Goal: Task Accomplishment & Management: Use online tool/utility

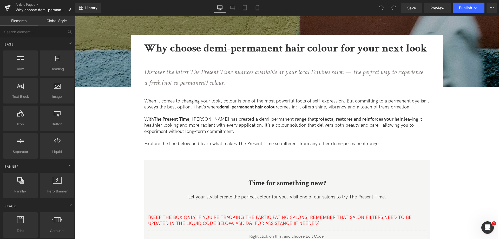
scroll to position [193, 0]
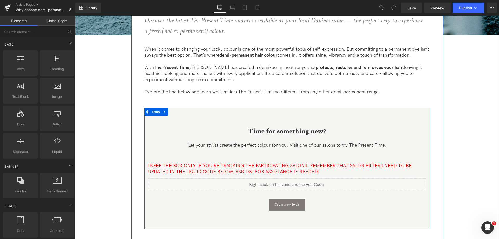
click at [265, 131] on b "Time for something new?" at bounding box center [287, 131] width 77 height 9
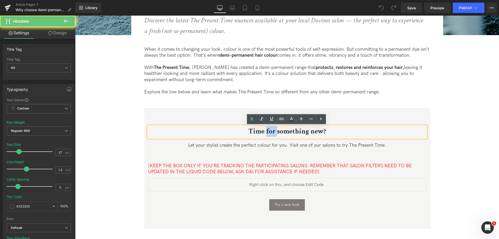
click at [265, 131] on b "Time for something new?" at bounding box center [287, 131] width 77 height 9
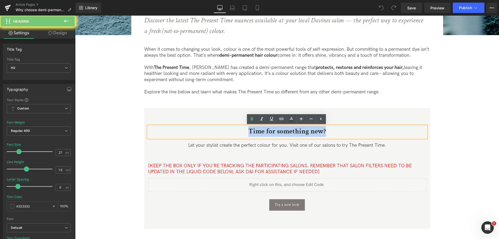
click at [265, 131] on b "Time for something new?" at bounding box center [287, 131] width 77 height 9
copy b "Time for something new?"
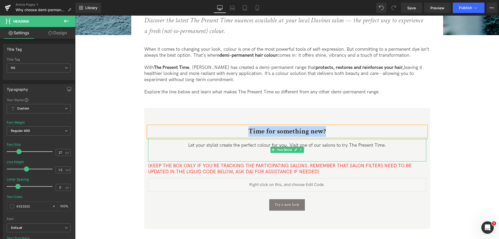
click at [234, 144] on p "Let your stylist create the perfect colour for you. Visit one of our salons to …" at bounding box center [287, 145] width 278 height 6
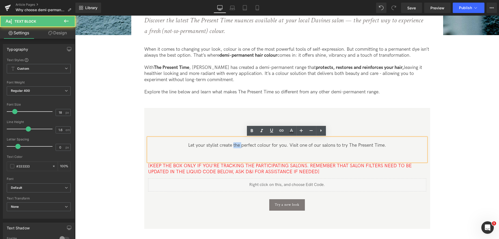
click at [234, 144] on p "Let your stylist create the perfect colour for you. Visit one of our salons to …" at bounding box center [287, 145] width 278 height 6
copy p "Let your stylist create the perfect colour for you. Visit one of our salons to …"
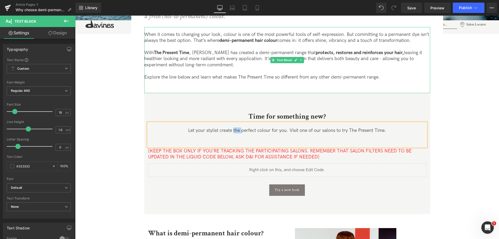
scroll to position [208, 0]
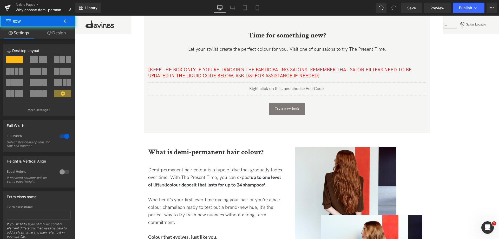
scroll to position [289, 0]
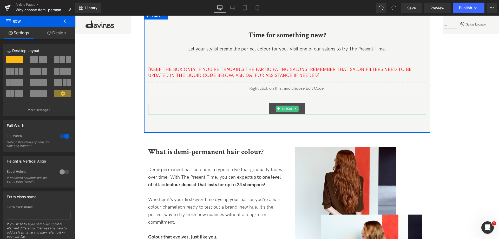
click at [286, 107] on span "Button" at bounding box center [287, 109] width 12 height 6
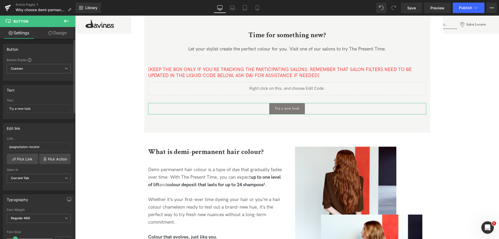
click at [22, 151] on div "Link /pages/salon-locator" at bounding box center [39, 145] width 64 height 17
click at [18, 147] on input "/pages/salon-locator" at bounding box center [39, 147] width 64 height 9
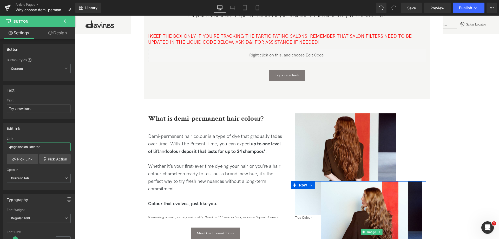
scroll to position [297, 0]
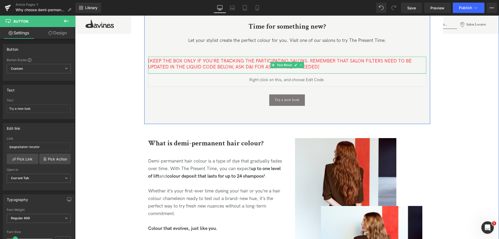
click at [256, 62] on span "[KEEP THE BOX ONLY IF YOU'RE TRACKING THE PARTICIPATING SALONS. REMEMBER THAT S…" at bounding box center [280, 63] width 264 height 11
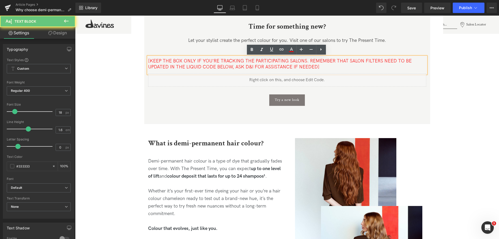
click at [256, 62] on span "[KEEP THE BOX ONLY IF YOU'RE TRACKING THE PARTICIPATING SALONS. REMEMBER THAT S…" at bounding box center [280, 63] width 264 height 11
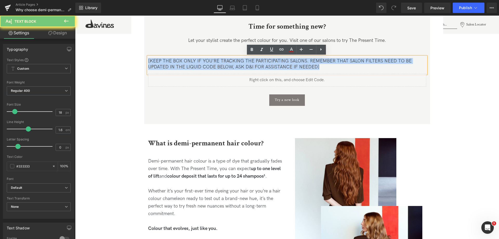
click at [256, 62] on span "[KEEP THE BOX ONLY IF YOU'RE TRACKING THE PARTICIPATING SALONS. REMEMBER THAT S…" at bounding box center [280, 63] width 264 height 11
copy span "[KEEP THE BOX ONLY IF YOU'RE TRACKING THE PARTICIPATING SALONS. REMEMBER THAT S…"
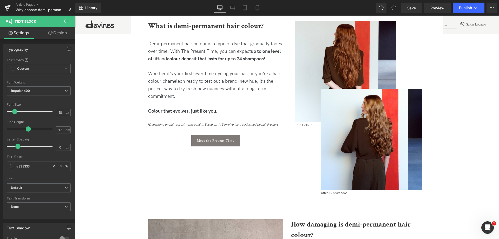
scroll to position [415, 0]
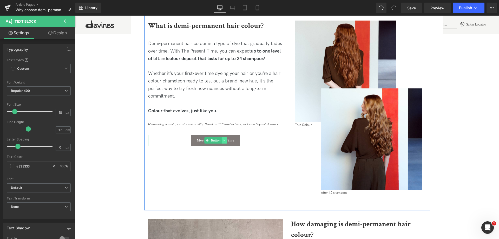
click at [225, 142] on link at bounding box center [224, 140] width 5 height 6
click at [206, 141] on link "Button" at bounding box center [204, 140] width 17 height 6
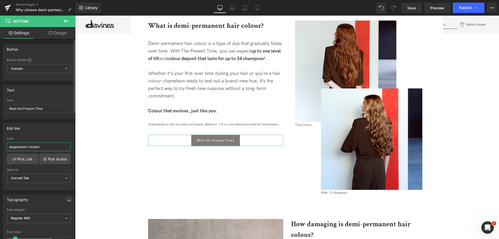
click at [31, 148] on input "/pages/salon-locator" at bounding box center [39, 147] width 64 height 9
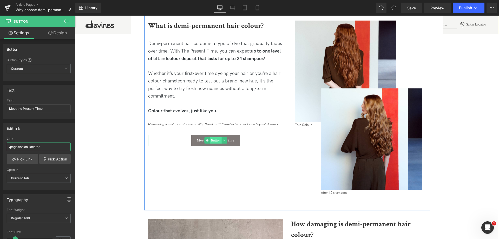
click at [217, 141] on span "Button" at bounding box center [216, 140] width 12 height 6
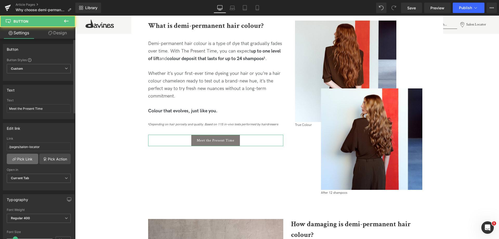
click at [31, 161] on link "Pick Link" at bounding box center [22, 159] width 31 height 10
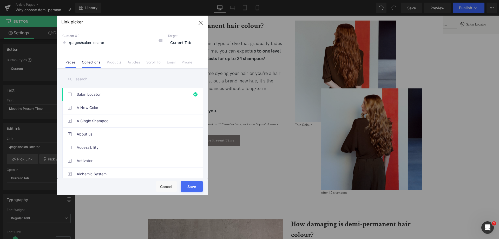
click at [92, 65] on link "Collections" at bounding box center [91, 64] width 18 height 8
click at [69, 63] on link "Pages" at bounding box center [71, 64] width 10 height 8
click at [98, 79] on input "text" at bounding box center [132, 79] width 140 height 12
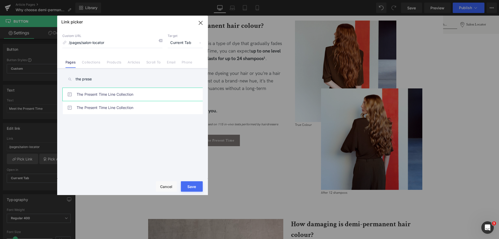
type input "the prese"
click at [128, 93] on link "The Present Time Line Collection" at bounding box center [134, 94] width 114 height 13
type input "/pages/the-present-time-line-collection"
click at [194, 188] on button "Save" at bounding box center [192, 186] width 22 height 10
type input "/pages/the-present-time-line-collection"
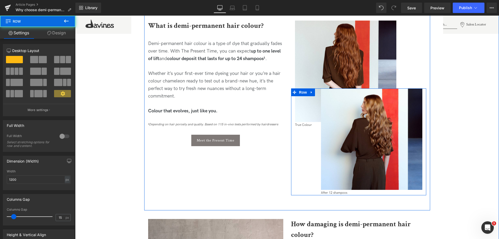
click at [310, 138] on div "Image After 12 shampoos Text Block Row" at bounding box center [358, 141] width 135 height 107
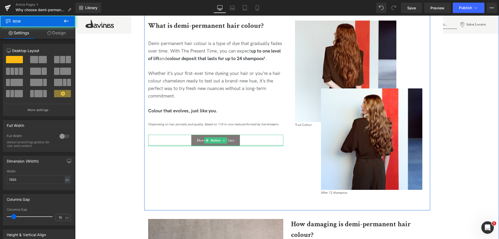
click at [257, 145] on div at bounding box center [215, 145] width 135 height 1
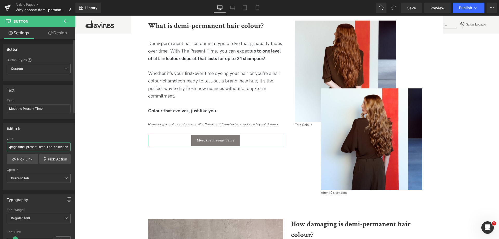
click at [55, 148] on input "/pages/the-present-time-line-collection" at bounding box center [39, 147] width 64 height 9
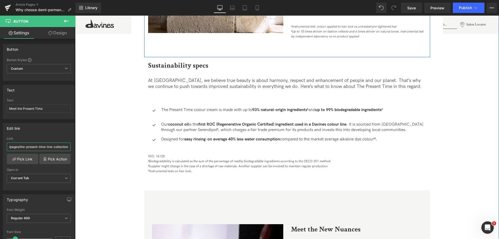
scroll to position [736, 0]
click at [306, 126] on icon at bounding box center [307, 127] width 3 height 3
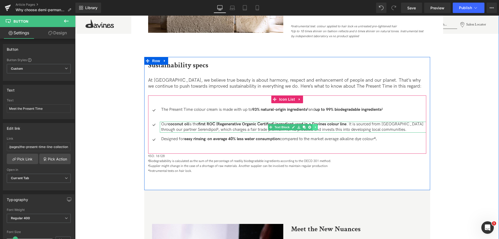
click at [305, 126] on link at bounding box center [304, 127] width 5 height 6
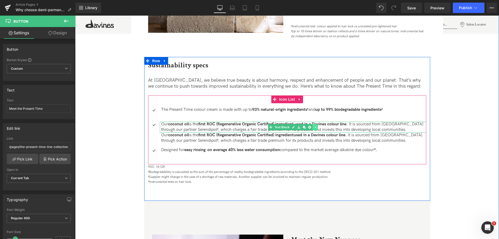
click at [305, 126] on link at bounding box center [304, 127] width 5 height 6
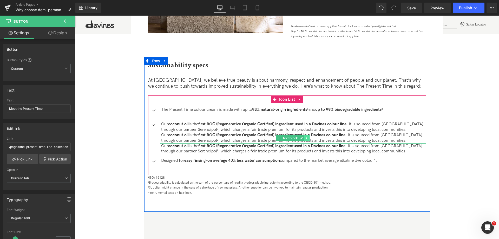
click at [308, 138] on link at bounding box center [307, 138] width 5 height 6
click at [308, 138] on icon at bounding box center [309, 138] width 3 height 3
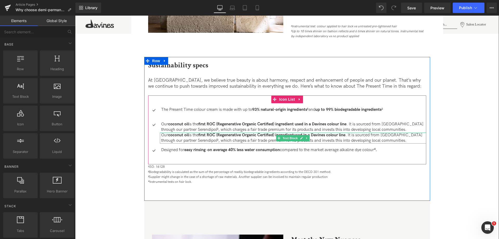
click at [308, 138] on link at bounding box center [307, 138] width 5 height 6
click at [308, 138] on icon at bounding box center [309, 138] width 3 height 3
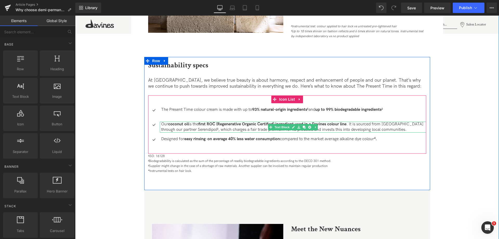
click at [236, 128] on p "Our coconut oil is the first ROC (Regenerative Organic Certified) ingredient us…" at bounding box center [293, 127] width 265 height 11
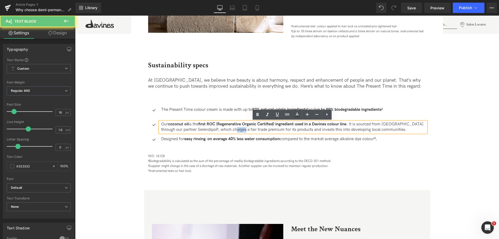
click at [236, 128] on p "Our coconut oil is the first ROC (Regenerative Organic Certified) ingredient us…" at bounding box center [293, 127] width 265 height 11
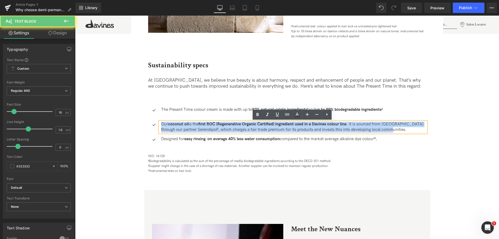
click at [236, 128] on p "Our coconut oil is the first ROC (Regenerative Organic Certified) ingredient us…" at bounding box center [293, 127] width 265 height 11
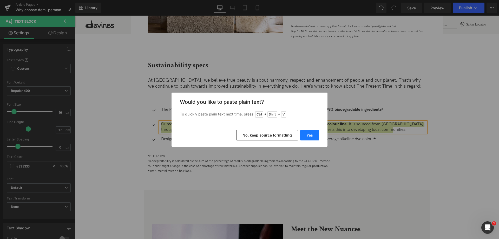
click at [314, 135] on button "Yes" at bounding box center [309, 135] width 19 height 10
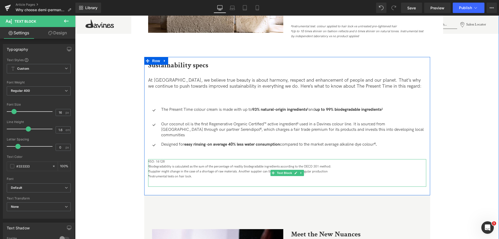
click at [334, 164] on div "²Biodegradability is calculated as the sum of the percentage of readily biodegr…" at bounding box center [287, 166] width 278 height 5
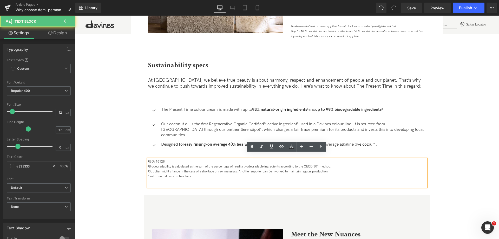
click at [333, 164] on div "²Biodegradability is calculated as the sum of the percentage of readily biodegr…" at bounding box center [287, 166] width 278 height 5
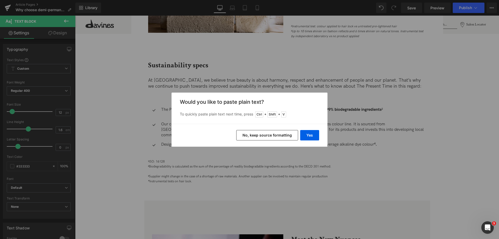
click at [333, 160] on div "Back to Library Insert Would you like to paste plain text? To quickly paste pla…" at bounding box center [249, 119] width 499 height 239
click at [319, 131] on button "Yes" at bounding box center [309, 135] width 19 height 10
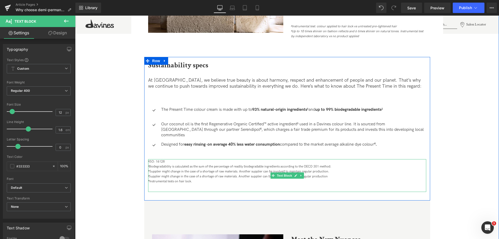
click at [181, 174] on div "³Supplier might change in the case of a shortage of raw materials. Another supp…" at bounding box center [287, 176] width 278 height 5
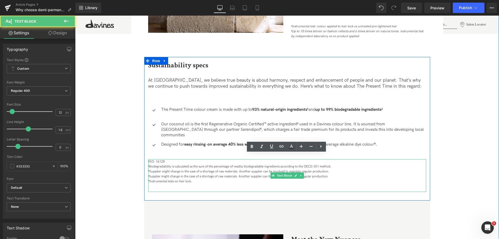
click at [181, 174] on div "³Supplier might change in the case of a shortage of raw materials. Another supp…" at bounding box center [287, 176] width 278 height 5
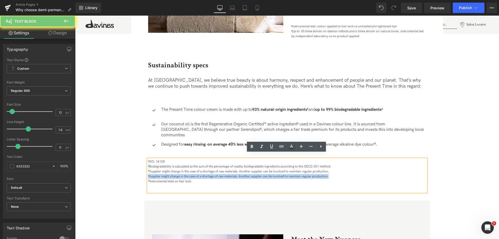
click at [181, 174] on div "³Supplier might change in the case of a shortage of raw materials. Another supp…" at bounding box center [287, 176] width 278 height 5
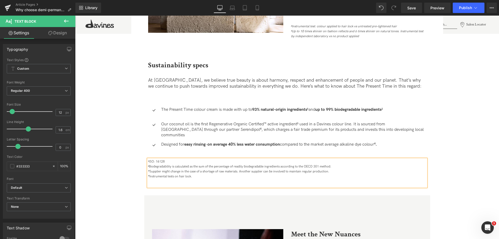
click at [181, 174] on span "⁴Instrumental tests on hair lock." at bounding box center [170, 176] width 44 height 4
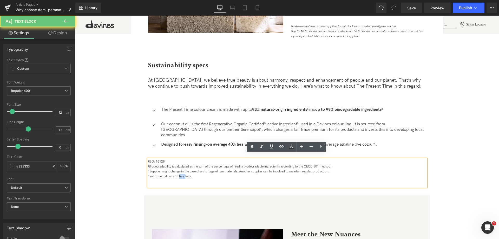
click at [181, 174] on span "⁴Instrumental tests on hair lock." at bounding box center [170, 176] width 44 height 4
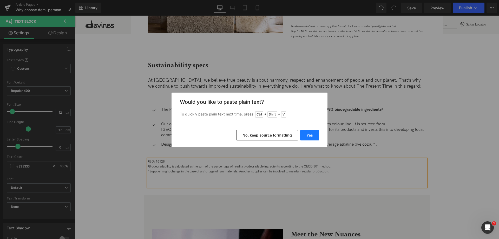
click at [312, 138] on button "Yes" at bounding box center [309, 135] width 19 height 10
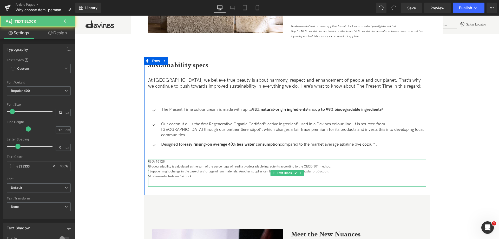
click at [149, 174] on div "5Instrumental tests on hair lock." at bounding box center [287, 176] width 278 height 5
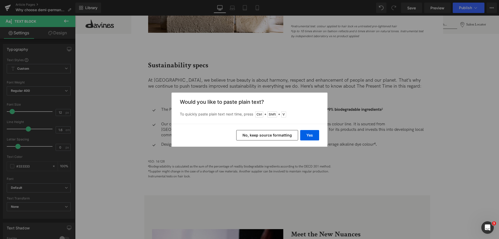
click at [149, 171] on div "Back to Library Insert Would you like to paste plain text? To quickly paste pla…" at bounding box center [249, 119] width 499 height 239
click at [310, 137] on button "Yes" at bounding box center [309, 135] width 19 height 10
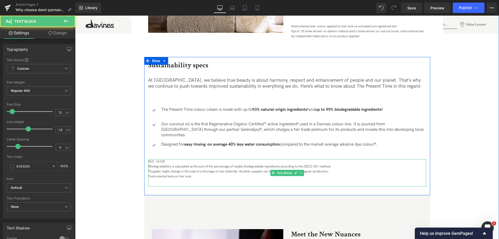
click at [149, 169] on div "⁴Supplier might change in the case of a shortage of raw materials. Another supp…" at bounding box center [287, 171] width 278 height 5
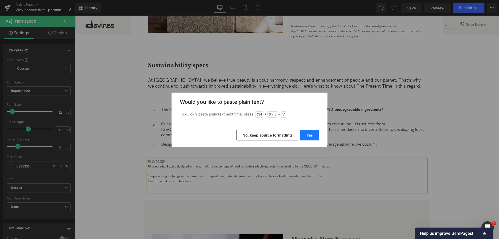
click at [312, 136] on button "Yes" at bounding box center [309, 135] width 19 height 10
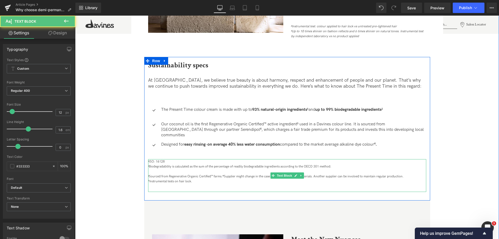
click at [223, 174] on div "³Sourced from Regenerative Organic Certified™ farms.⁴Supplier might change in t…" at bounding box center [287, 176] width 278 height 5
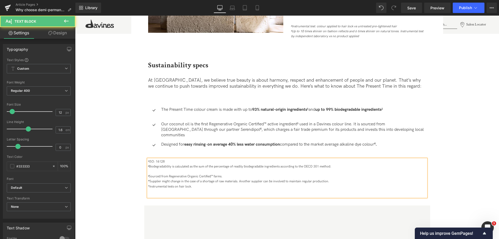
click at [217, 169] on div at bounding box center [287, 171] width 278 height 5
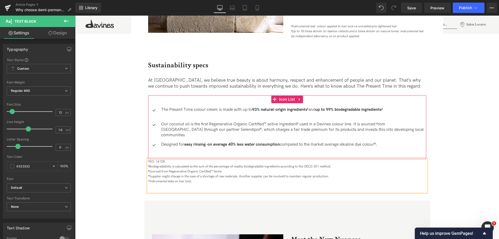
click at [384, 142] on p "Designed for easy rinsing - on average 40% less water consumption compared to t…" at bounding box center [293, 144] width 265 height 5
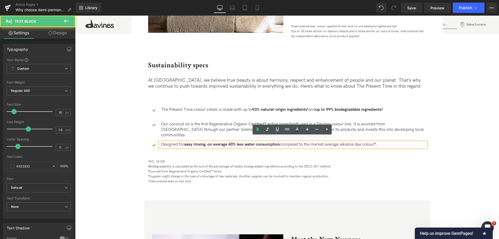
click at [384, 142] on p "Designed for easy rinsing - on average 40% less water consumption compared to t…" at bounding box center [293, 144] width 265 height 5
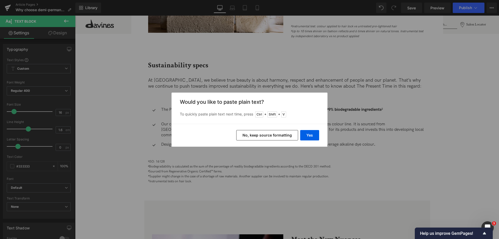
click at [384, 138] on div "Back to Library Insert Would you like to paste plain text? To quickly paste pla…" at bounding box center [249, 119] width 499 height 239
click at [314, 135] on button "Yes" at bounding box center [309, 135] width 19 height 10
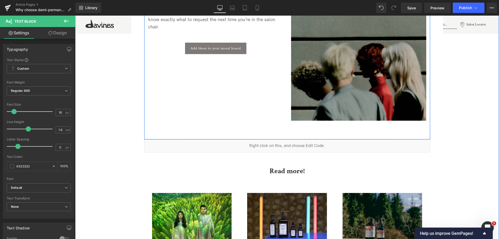
scroll to position [1171, 0]
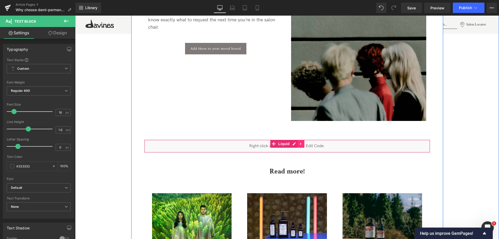
click at [301, 142] on icon at bounding box center [301, 144] width 4 height 4
click at [304, 140] on link at bounding box center [304, 144] width 7 height 8
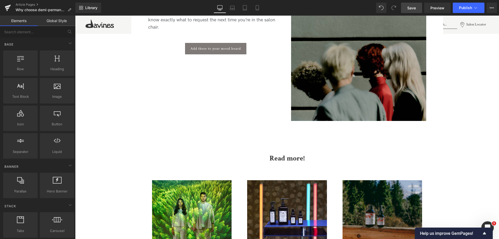
click at [415, 11] on link "Save" at bounding box center [411, 8] width 21 height 10
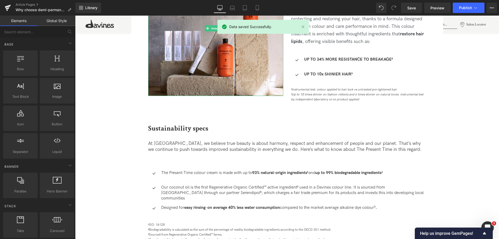
scroll to position [731, 0]
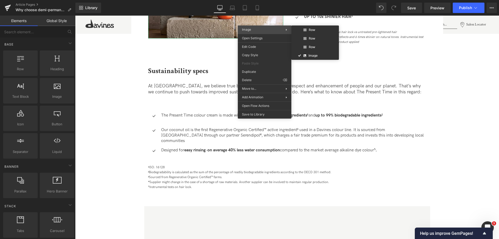
click at [286, 29] on span "Image" at bounding box center [264, 29] width 44 height 5
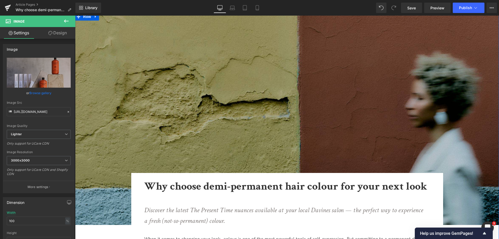
scroll to position [0, 0]
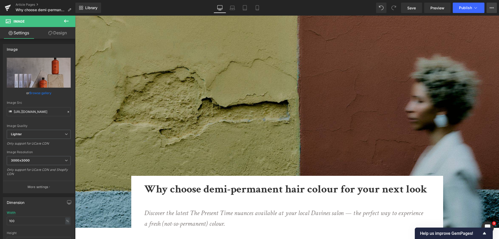
click at [492, 11] on button "View Live Page View with current Template Save Template to Library Schedule Pub…" at bounding box center [492, 8] width 10 height 10
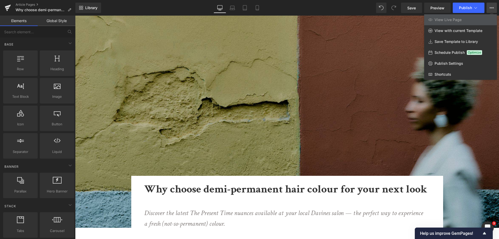
click at [361, 65] on div at bounding box center [287, 127] width 424 height 223
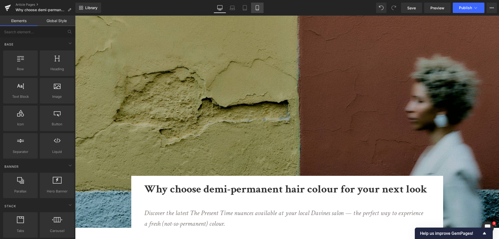
click at [262, 9] on link "Mobile" at bounding box center [257, 8] width 12 height 10
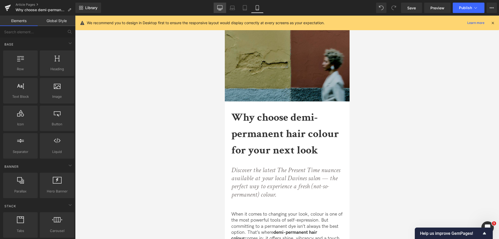
click at [219, 7] on icon at bounding box center [219, 7] width 5 height 5
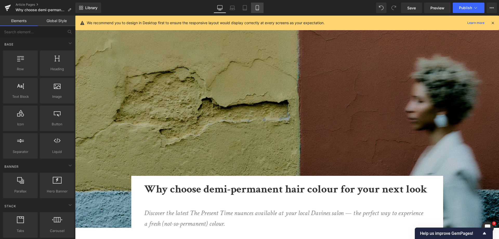
click at [256, 11] on link "Mobile" at bounding box center [257, 8] width 12 height 10
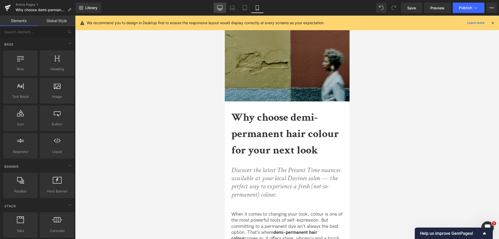
click at [223, 10] on link "Desktop" at bounding box center [220, 8] width 12 height 10
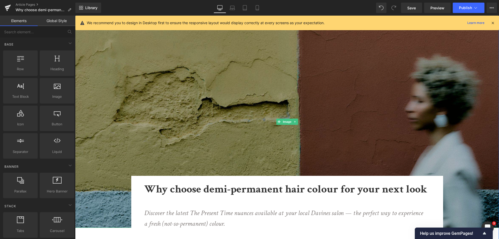
click at [150, 40] on img at bounding box center [287, 122] width 424 height 212
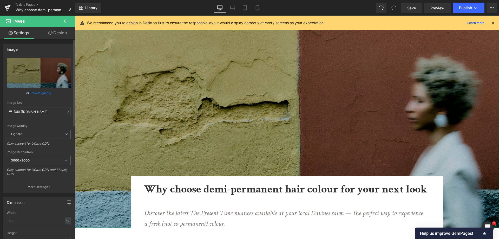
click at [41, 93] on link "Browse gallery" at bounding box center [40, 92] width 22 height 9
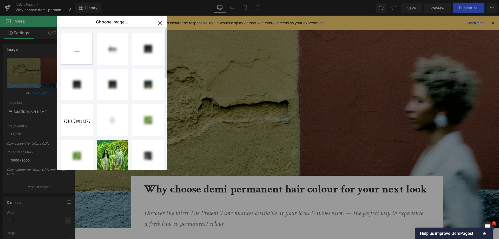
click at [80, 52] on input "file" at bounding box center [76, 48] width 31 height 31
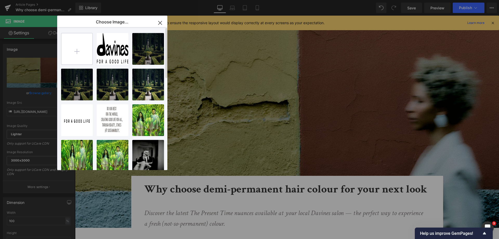
type input "C:\fakepath\HP_STATIC SLIDER_2-1_TPT LE 25.jpg"
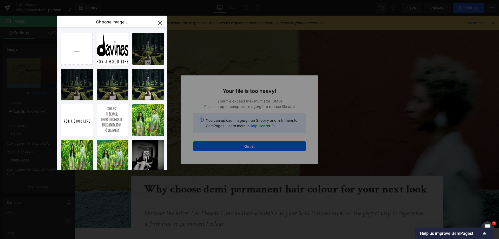
click at [247, 0] on div "Text Color Highlight Color #333333 Edit or remove link: Edit - Unlink - Cancel …" at bounding box center [249, 0] width 499 height 0
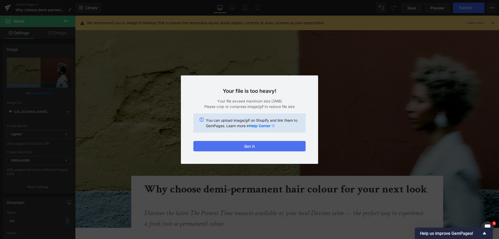
click at [210, 143] on button "Got it" at bounding box center [249, 146] width 112 height 10
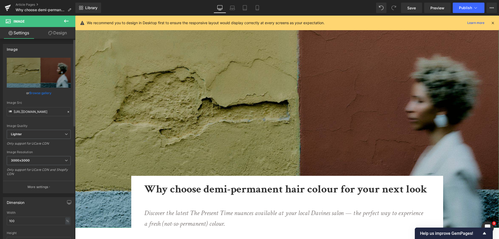
click at [45, 92] on link "Browse gallery" at bounding box center [40, 92] width 22 height 9
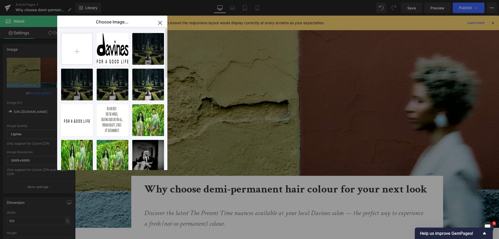
click at [73, 41] on input "file" at bounding box center [76, 48] width 31 height 31
click at [88, 47] on input "file" at bounding box center [76, 48] width 31 height 31
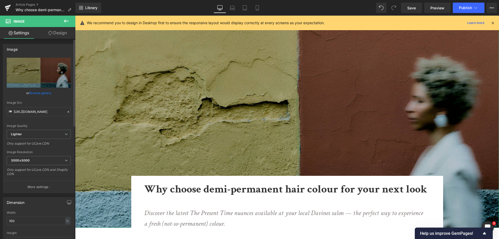
click at [40, 92] on link "Browse gallery" at bounding box center [40, 92] width 22 height 9
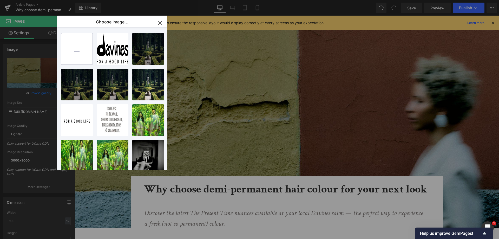
click at [82, 55] on input "file" at bounding box center [76, 48] width 31 height 31
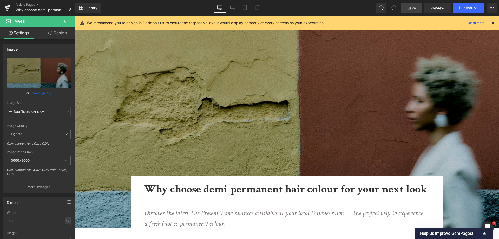
click at [411, 12] on link "Save" at bounding box center [411, 8] width 21 height 10
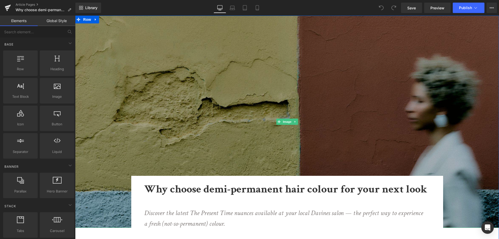
click at [182, 77] on img at bounding box center [287, 122] width 424 height 212
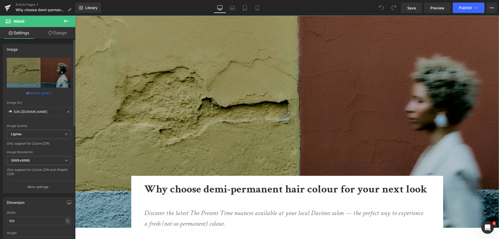
click at [48, 90] on link "Browse gallery" at bounding box center [40, 92] width 22 height 9
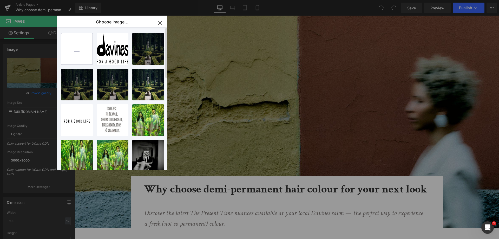
click at [83, 56] on input "file" at bounding box center [76, 48] width 31 height 31
type input "C:\fakepath\HP_STATIC SLIDER_2-1_TPT LE 25.jpg"
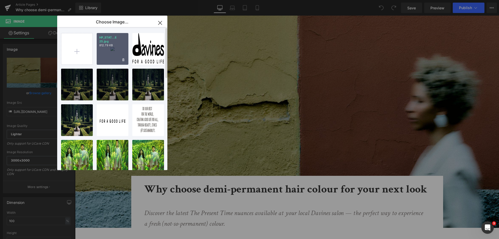
click at [117, 51] on div "HP_STAT...E 25.jpg 812.79 KB" at bounding box center [113, 49] width 32 height 32
type input "https://ucarecdn.com/0c9fa959-da35-476a-8c37-8cf46735cdcb/-/format/auto/-/previ…"
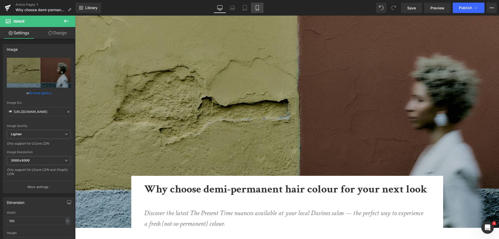
click at [255, 10] on icon at bounding box center [257, 7] width 5 height 5
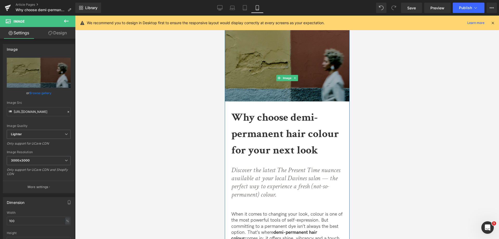
click at [267, 78] on img at bounding box center [287, 78] width 125 height 125
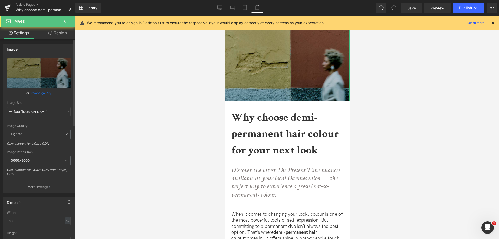
click at [45, 94] on link "Browse gallery" at bounding box center [40, 92] width 22 height 9
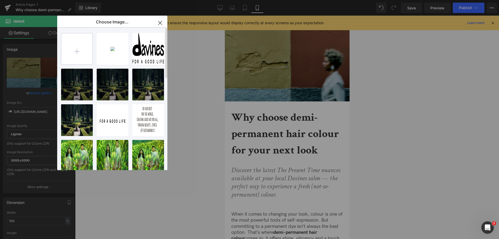
drag, startPoint x: 100, startPoint y: 51, endPoint x: 81, endPoint y: 47, distance: 19.9
click at [81, 47] on div "HP_STAT...E 25.jpg 812.79 KB Delete image? Yes No Immagin...ine2.png 153.17 KB …" at bounding box center [115, 99] width 108 height 145
click at [81, 47] on input "file" at bounding box center [76, 48] width 31 height 31
type input "C:\fakepath\HP_STATIC SLIDER_1-1_TPT LE 25.jpg"
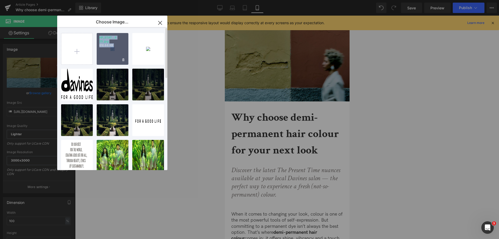
click at [117, 52] on div "HP_STAT...E 25.jpg 610.66 KB" at bounding box center [113, 49] width 32 height 32
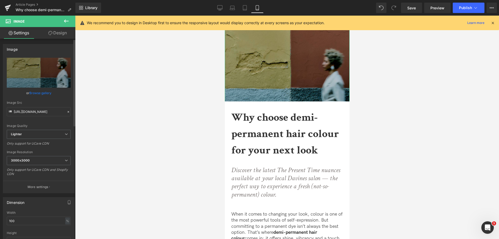
click at [43, 93] on link "Browse gallery" at bounding box center [40, 92] width 22 height 9
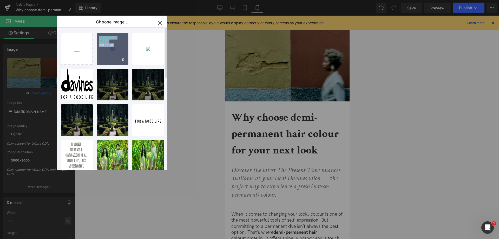
click at [118, 43] on p "HP_STAT...E 25.jpg" at bounding box center [112, 40] width 27 height 8
type input "https://ucarecdn.com/bfa042b9-3738-40f1-91fe-015fe61a7281/-/format/auto/-/previ…"
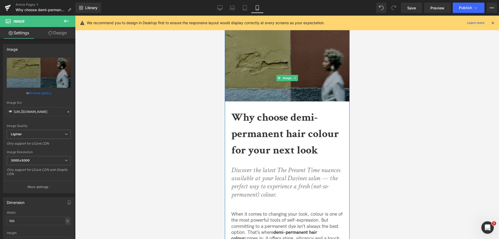
click at [275, 70] on img at bounding box center [287, 78] width 125 height 125
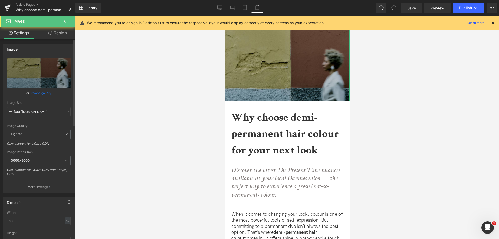
click at [50, 92] on link "Browse gallery" at bounding box center [40, 92] width 22 height 9
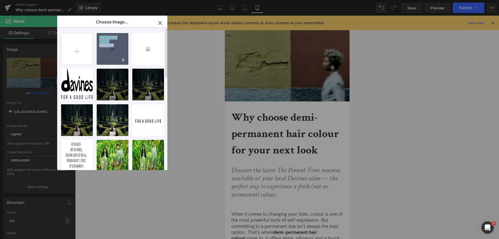
click at [118, 59] on div "HP_STAT...E 25.jpg 610.66 KB" at bounding box center [113, 49] width 32 height 32
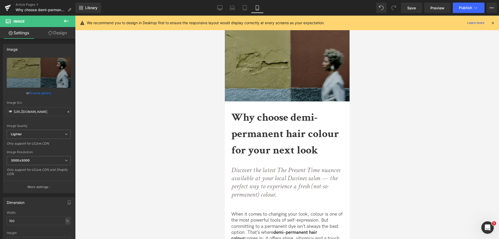
click at [153, 68] on div at bounding box center [287, 127] width 424 height 223
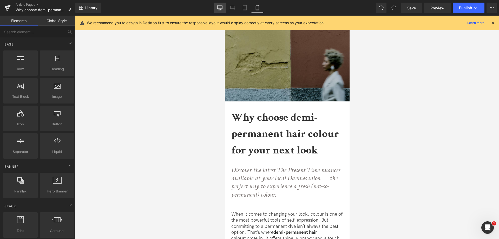
click at [222, 11] on link "Desktop" at bounding box center [220, 8] width 12 height 10
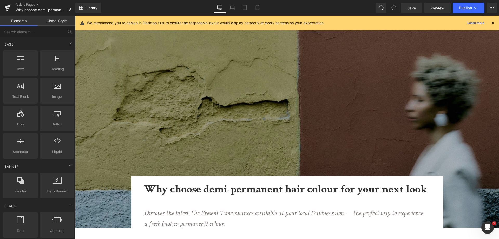
click at [264, 57] on img at bounding box center [287, 122] width 424 height 212
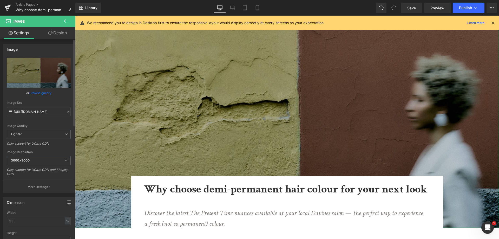
click at [43, 95] on link "Browse gallery" at bounding box center [40, 92] width 22 height 9
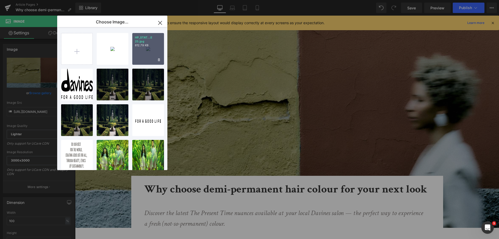
click at [153, 49] on div "HP_STAT...E 25.jpg 812.79 KB" at bounding box center [148, 49] width 32 height 32
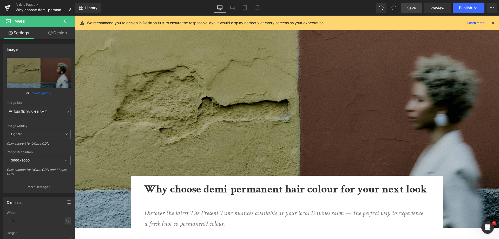
click at [415, 7] on span "Save" at bounding box center [411, 7] width 9 height 5
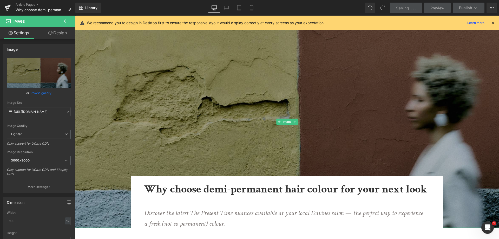
click at [179, 64] on img at bounding box center [287, 122] width 424 height 212
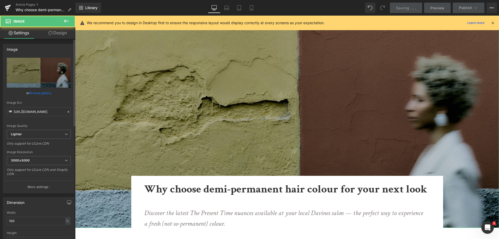
click at [33, 93] on link "Browse gallery" at bounding box center [40, 92] width 22 height 9
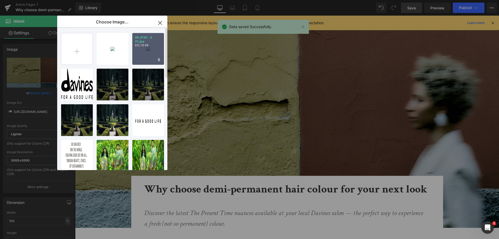
click at [158, 51] on div "HP_STAT...E 25.jpg 812.79 KB" at bounding box center [148, 49] width 32 height 32
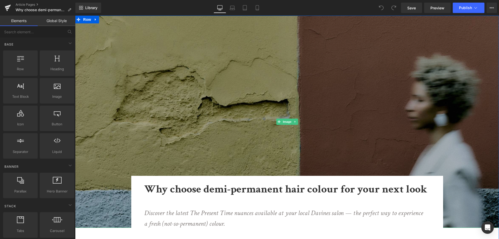
click at [237, 75] on img at bounding box center [287, 122] width 424 height 212
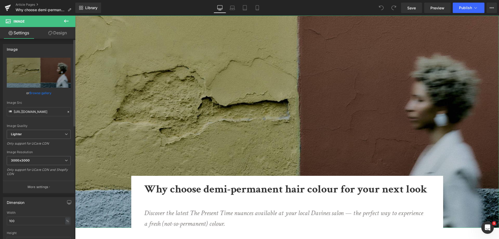
click at [43, 90] on link "Browse gallery" at bounding box center [40, 92] width 22 height 9
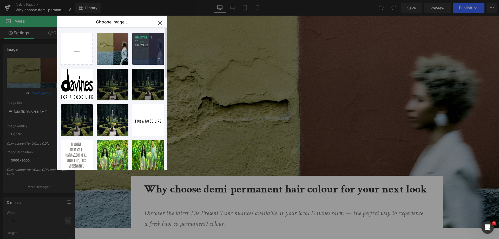
click at [141, 51] on div "HP_STAT...E 25.jpg 812.79 KB" at bounding box center [148, 49] width 32 height 32
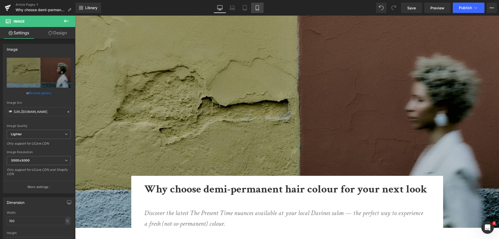
click at [259, 7] on icon at bounding box center [257, 7] width 3 height 5
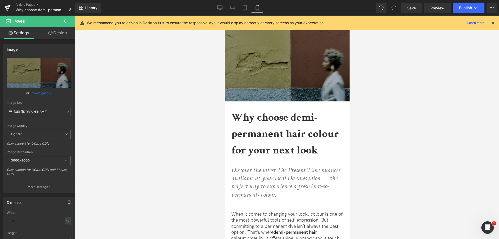
click at [245, 60] on img at bounding box center [287, 78] width 125 height 125
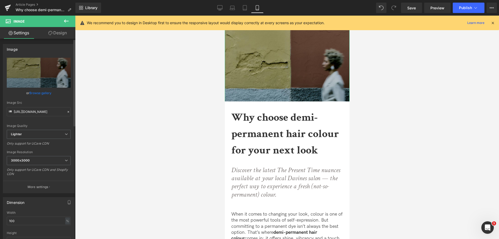
click at [37, 90] on link "Browse gallery" at bounding box center [40, 92] width 22 height 9
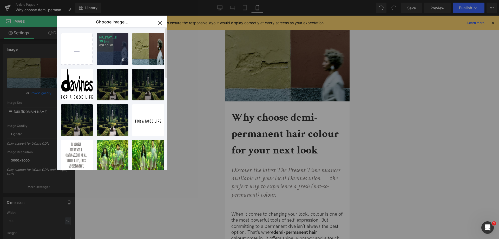
click at [118, 51] on div "HP_STAT...E 25.jpg 610.66 KB" at bounding box center [113, 49] width 32 height 32
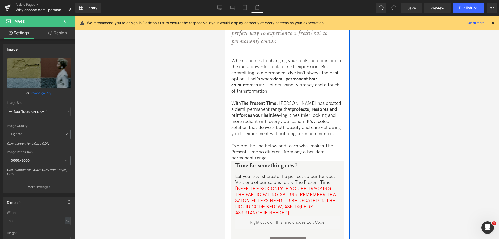
scroll to position [212, 0]
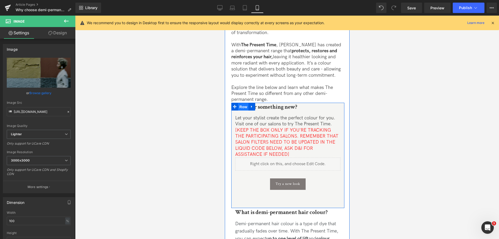
click at [240, 108] on span "Row" at bounding box center [243, 107] width 10 height 8
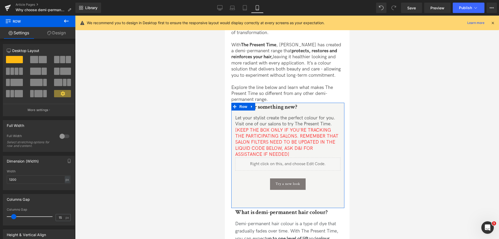
click at [63, 35] on link "Design" at bounding box center [57, 33] width 38 height 12
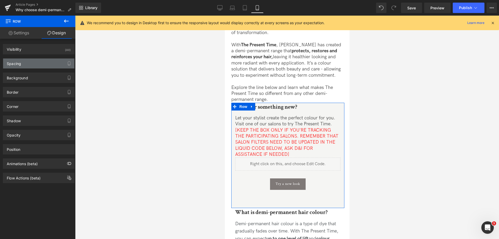
click at [21, 63] on div "Spacing" at bounding box center [38, 64] width 71 height 10
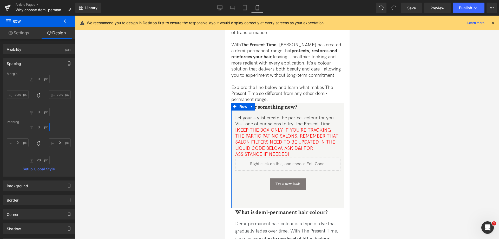
click at [35, 129] on input "0" at bounding box center [39, 127] width 22 height 9
click at [34, 128] on input "0" at bounding box center [39, 127] width 22 height 9
type input "70"
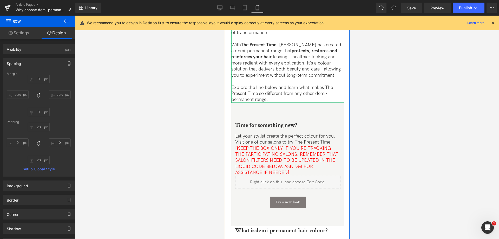
click at [262, 87] on p "Explore the line below and learn what makes The Present Time so different from …" at bounding box center [287, 94] width 113 height 18
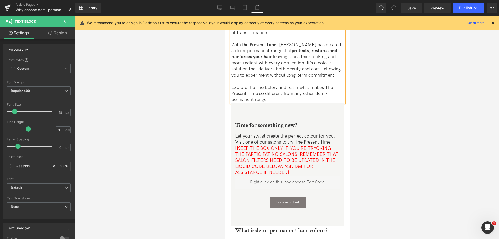
click at [70, 30] on link "Design" at bounding box center [58, 33] width 38 height 12
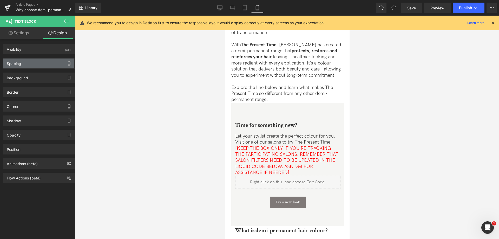
click at [28, 60] on div "Spacing" at bounding box center [38, 64] width 71 height 10
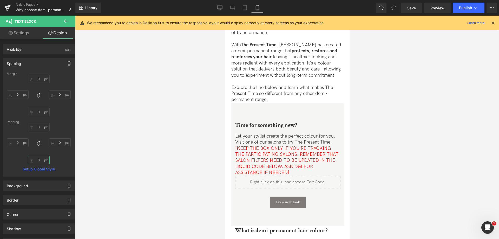
click at [33, 161] on input "0" at bounding box center [39, 160] width 22 height 9
type input "70"
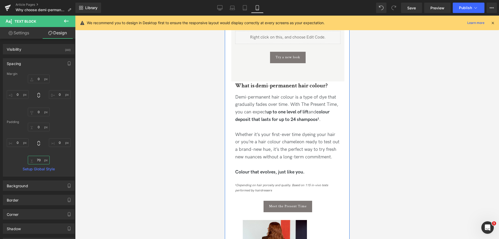
scroll to position [375, 0]
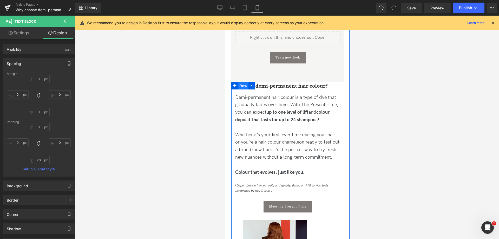
click at [242, 86] on span "Row" at bounding box center [243, 86] width 10 height 8
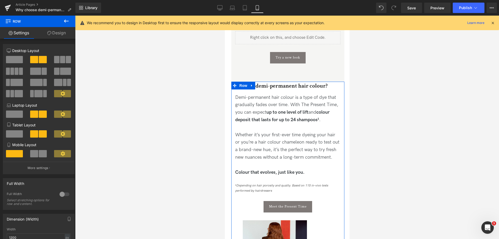
click at [64, 35] on link "Design" at bounding box center [57, 33] width 38 height 12
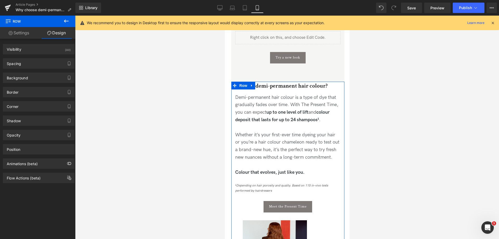
type input "0"
type input "58"
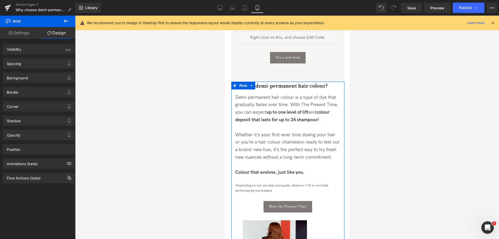
type input "0"
click at [32, 66] on div "Spacing" at bounding box center [38, 64] width 71 height 10
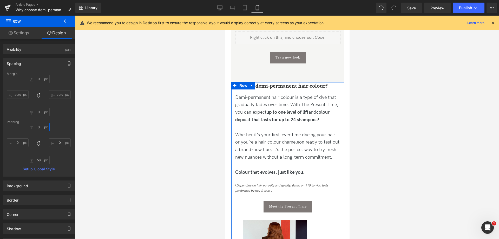
click at [38, 126] on input "0" at bounding box center [39, 127] width 22 height 9
click at [34, 126] on input "0" at bounding box center [39, 127] width 22 height 9
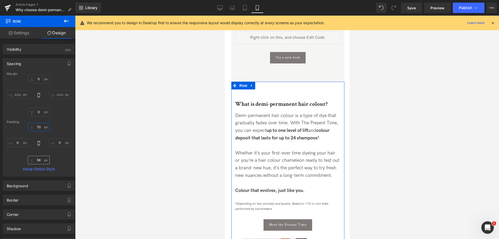
type input "70"
click at [40, 162] on input "58" at bounding box center [39, 160] width 22 height 9
type input "70"
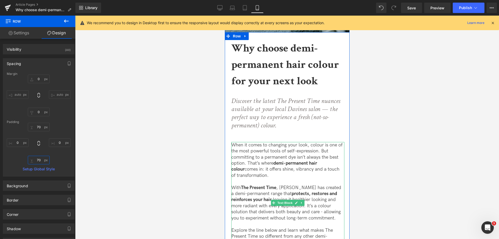
scroll to position [69, 0]
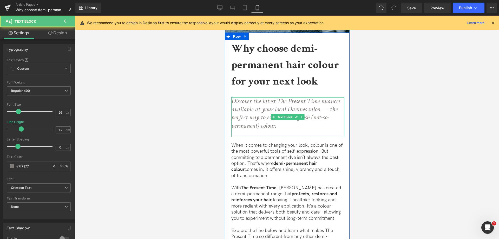
click at [300, 128] on p "Discover the latest The Present Time nuances available at your local Davines sa…" at bounding box center [286, 113] width 111 height 33
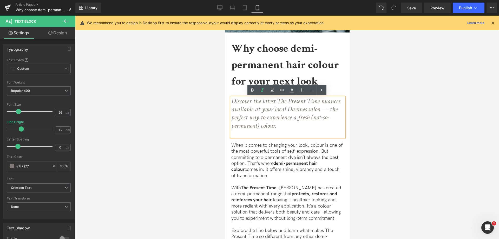
click at [394, 124] on div at bounding box center [287, 127] width 424 height 223
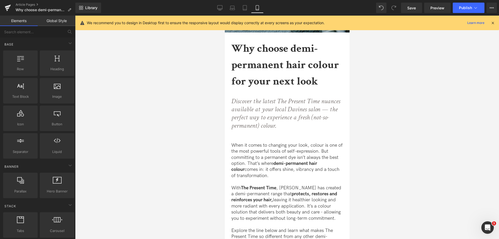
click at [394, 124] on div at bounding box center [287, 127] width 424 height 223
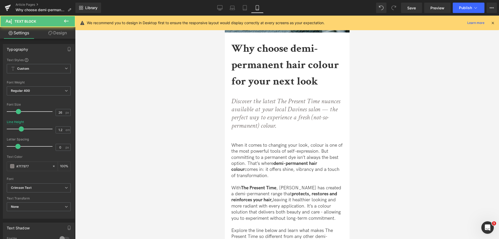
click at [313, 110] on icon "Discover the latest The Present Time nuances available at your local Davines sa…" at bounding box center [285, 113] width 109 height 33
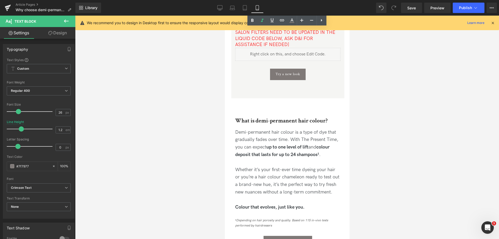
scroll to position [358, 0]
click at [283, 63] on div "Time for something new? Heading Let your stylist create the perfect colour for …" at bounding box center [287, 36] width 113 height 87
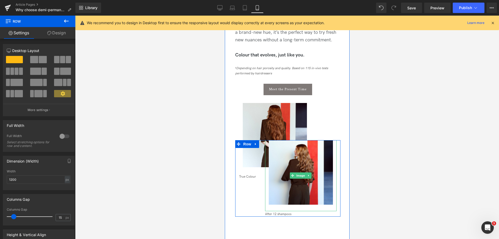
scroll to position [485, 0]
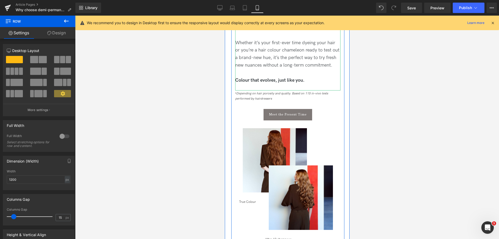
click at [281, 83] on strong "Colour that evolves, just like you." at bounding box center [269, 79] width 69 height 5
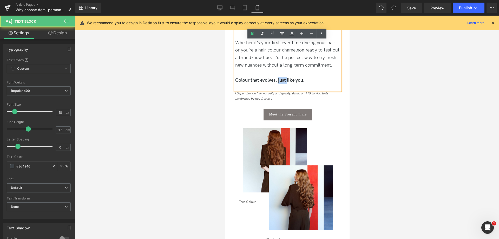
click at [281, 83] on strong "Colour that evolves, just like you." at bounding box center [269, 79] width 69 height 5
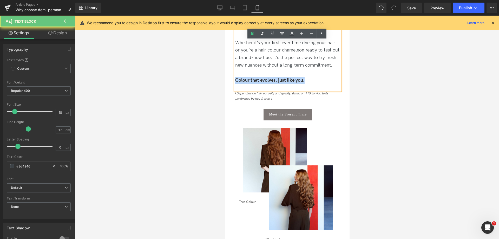
click at [281, 83] on strong "Colour that evolves, just like you." at bounding box center [269, 79] width 69 height 5
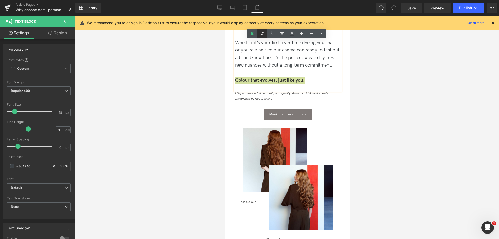
click at [261, 37] on link at bounding box center [262, 34] width 10 height 10
click at [359, 98] on div at bounding box center [287, 127] width 424 height 223
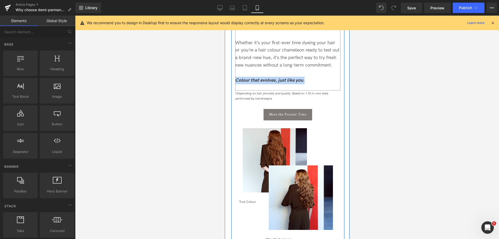
drag, startPoint x: 583, startPoint y: 114, endPoint x: 292, endPoint y: 86, distance: 292.4
click at [292, 86] on div "Demi-permanent hair colour is a type of dye that gradually fades over time. Wit…" at bounding box center [287, 46] width 105 height 89
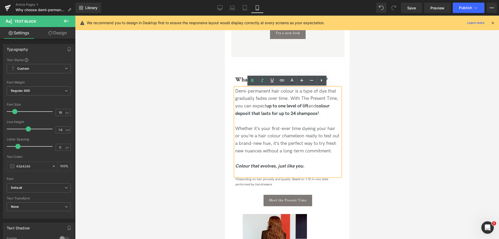
scroll to position [399, 0]
click at [428, 138] on div at bounding box center [287, 127] width 424 height 223
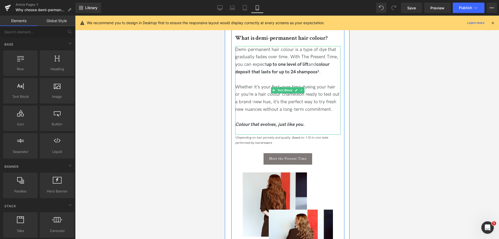
scroll to position [441, 0]
click at [280, 123] on icon "Colour that evolves, just like you." at bounding box center [269, 123] width 69 height 5
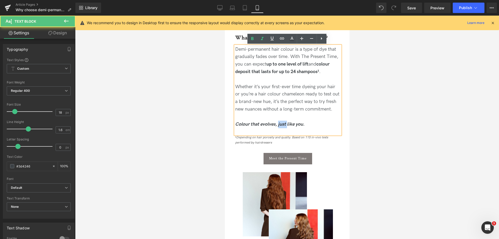
click at [280, 123] on icon "Colour that evolves, just like you." at bounding box center [269, 123] width 69 height 5
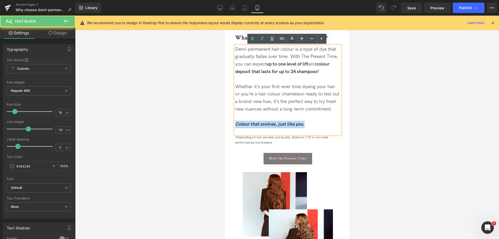
click at [280, 123] on icon "Colour that evolves, just like you." at bounding box center [269, 123] width 69 height 5
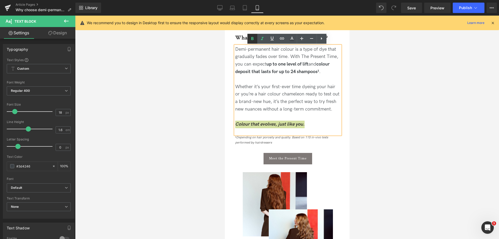
click at [251, 41] on icon at bounding box center [252, 39] width 6 height 6
click at [375, 146] on div at bounding box center [287, 127] width 424 height 223
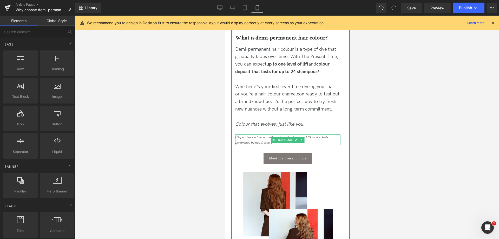
click at [263, 139] on icon "¹Depending on hair porosity and quality. Based on 115 in-vivo tests performed b…" at bounding box center [281, 139] width 93 height 9
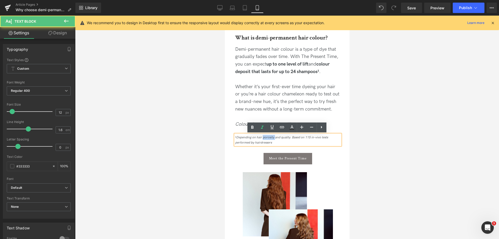
click at [263, 139] on icon "¹Depending on hair porosity and quality. Based on 115 in-vivo tests performed b…" at bounding box center [281, 139] width 93 height 9
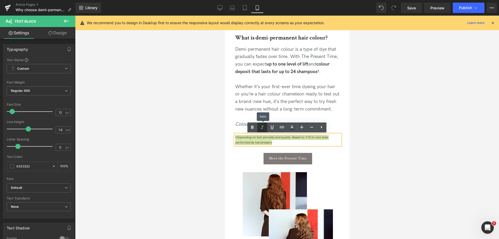
click at [262, 126] on icon at bounding box center [262, 127] width 6 height 6
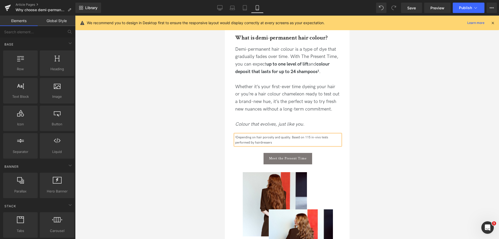
click at [397, 165] on div at bounding box center [287, 127] width 424 height 223
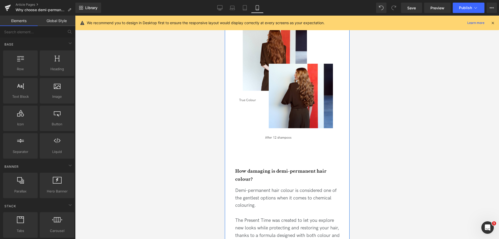
scroll to position [587, 0]
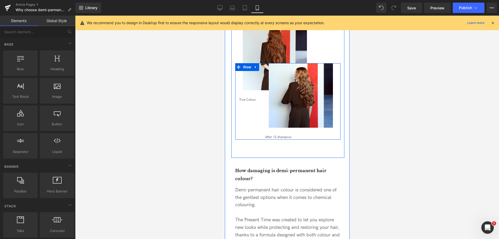
click at [246, 95] on div "Image After 12 shampoos Text Block Row" at bounding box center [287, 101] width 105 height 76
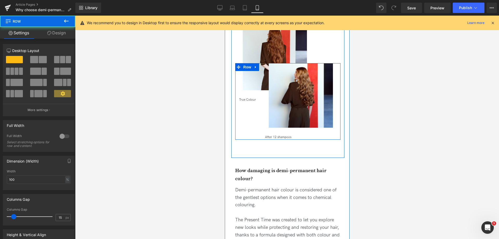
click at [248, 101] on div "Image After 12 shampoos Text Block Row" at bounding box center [287, 101] width 105 height 76
click at [245, 68] on span "Row" at bounding box center [247, 67] width 10 height 8
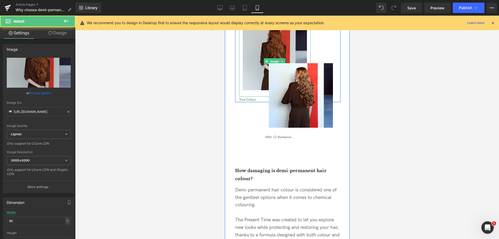
click at [265, 51] on img at bounding box center [275, 61] width 64 height 71
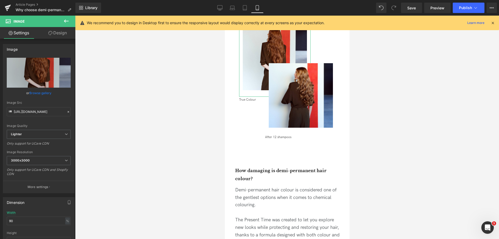
click at [58, 32] on link "Design" at bounding box center [58, 33] width 38 height 12
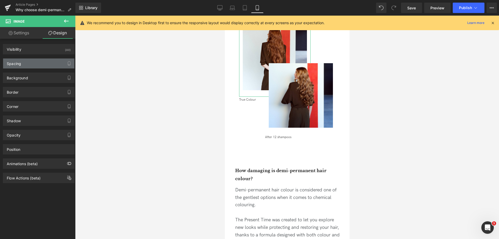
click at [46, 63] on div "Spacing" at bounding box center [38, 64] width 71 height 10
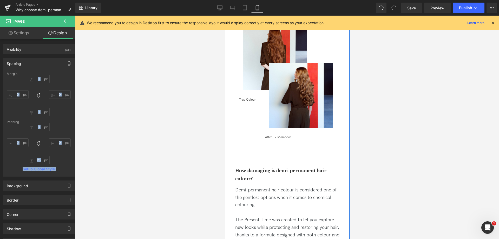
drag, startPoint x: 271, startPoint y: 79, endPoint x: 247, endPoint y: 100, distance: 32.4
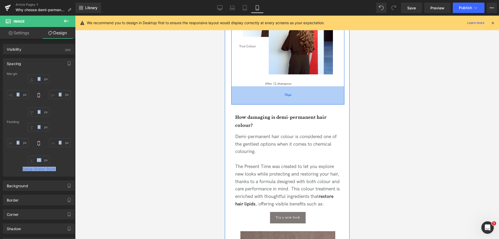
scroll to position [641, 0]
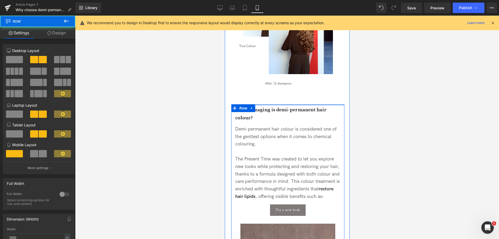
drag, startPoint x: 282, startPoint y: 111, endPoint x: 277, endPoint y: 102, distance: 10.0
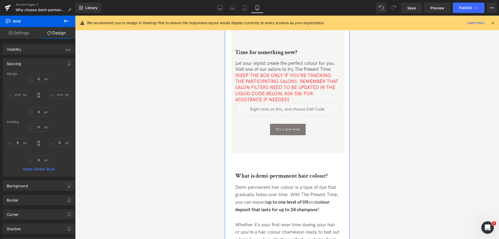
scroll to position [303, 0]
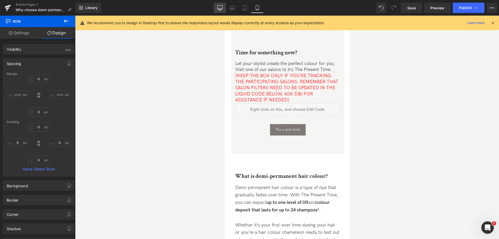
click at [221, 9] on icon at bounding box center [220, 7] width 5 height 4
type input "0"
type input "33"
type input "0"
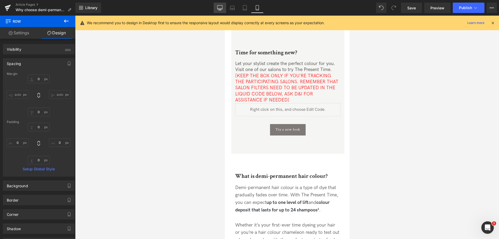
type input "70"
type input "0"
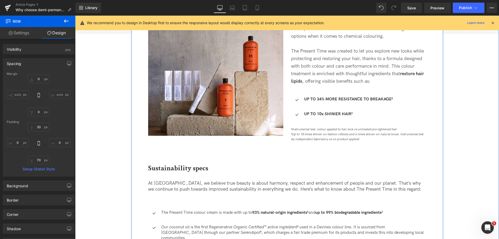
scroll to position [634, 0]
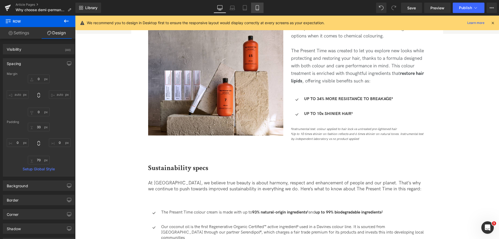
click at [258, 10] on icon at bounding box center [257, 7] width 5 height 5
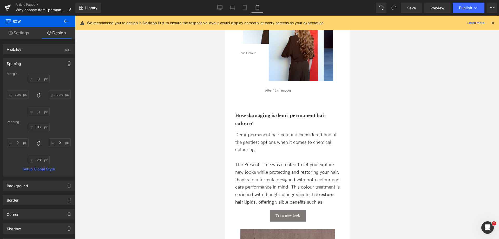
type input "0"
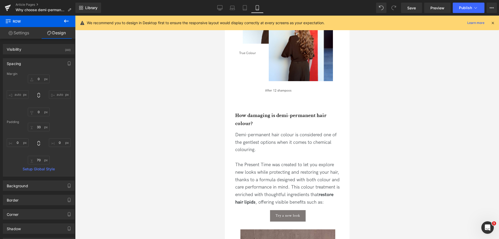
type input "0"
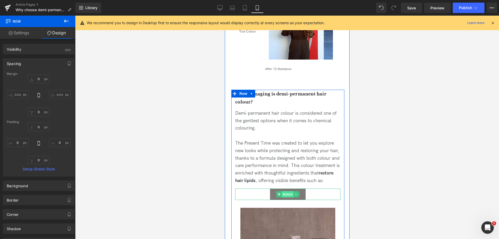
click at [291, 192] on span "Button" at bounding box center [288, 194] width 12 height 6
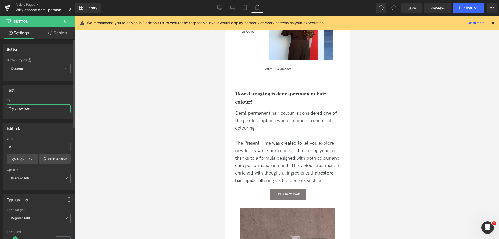
click at [41, 111] on input "Try a new look" at bounding box center [39, 108] width 64 height 9
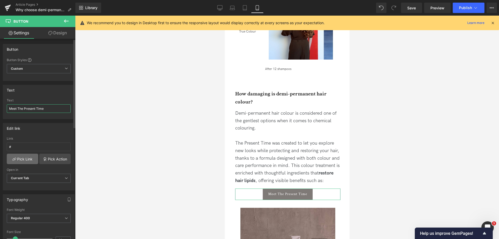
type input "Meet The Present Time"
click at [27, 158] on link "Pick Link" at bounding box center [22, 159] width 31 height 10
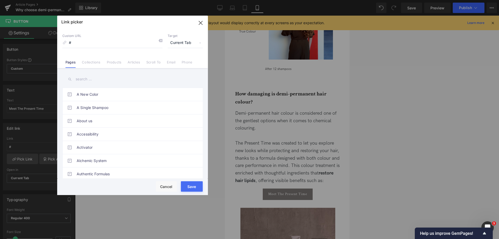
click at [98, 83] on input "text" at bounding box center [132, 79] width 140 height 12
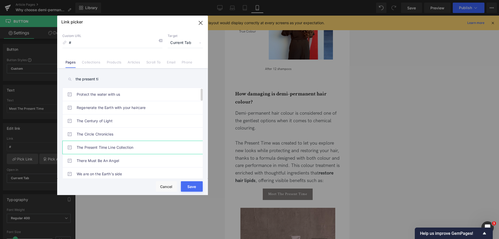
type input "the present ti"
click at [111, 147] on link "The Present Time Line Collection" at bounding box center [134, 147] width 114 height 13
type input "/pages/the-present-time-line-collection"
click at [192, 186] on button "Save" at bounding box center [192, 186] width 22 height 10
type input "/pages/the-present-time-line-collection"
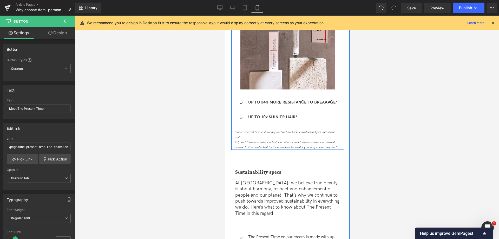
scroll to position [869, 0]
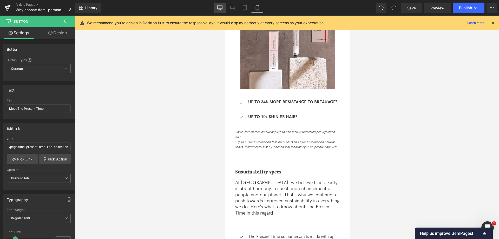
click at [223, 10] on icon at bounding box center [219, 7] width 5 height 5
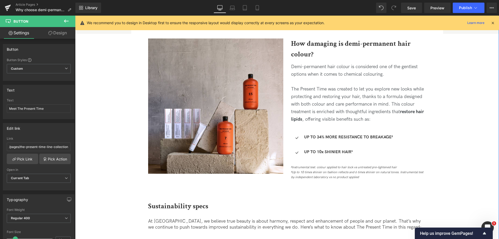
scroll to position [600, 0]
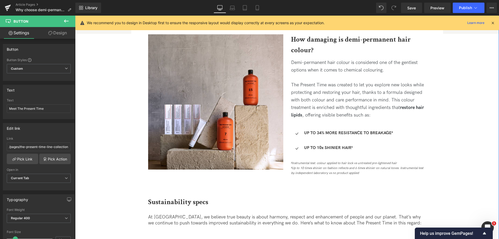
click at [245, 143] on img at bounding box center [215, 101] width 135 height 135
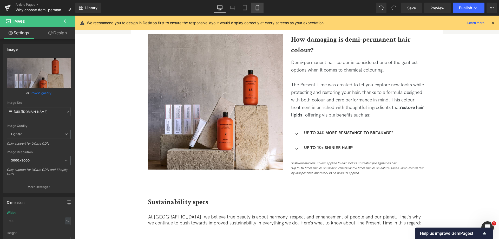
click at [257, 3] on link "Mobile" at bounding box center [257, 8] width 12 height 10
type input "90"
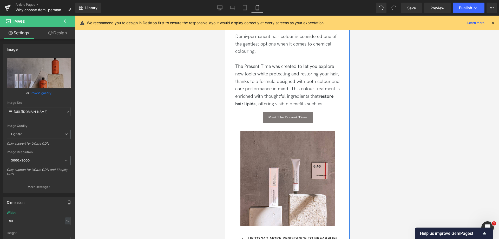
scroll to position [833, 0]
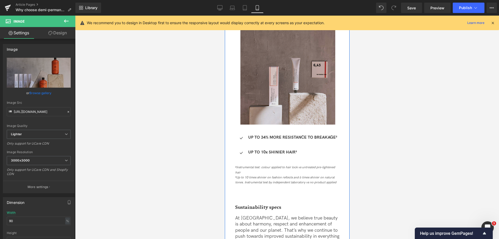
click at [291, 93] on img at bounding box center [287, 77] width 95 height 95
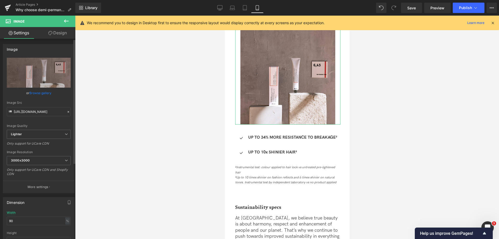
click at [48, 94] on link "Browse gallery" at bounding box center [40, 92] width 22 height 9
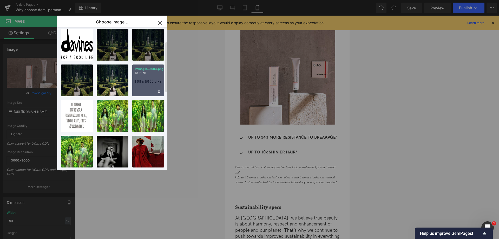
scroll to position [0, 0]
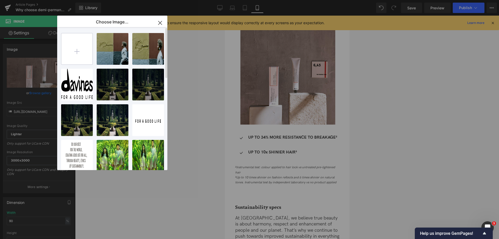
click at [82, 50] on input "file" at bounding box center [76, 48] width 31 height 31
click at [79, 53] on input "file" at bounding box center [76, 48] width 31 height 31
type input "C:\fakepath\1-1_TPT 25.jpg"
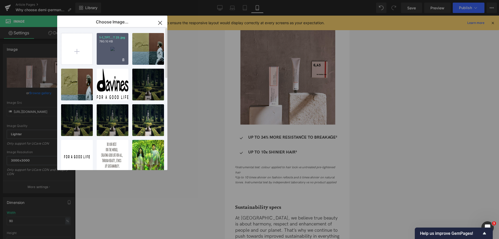
click at [118, 48] on div "1-1_TPT...T 25.jpg 780.10 KB" at bounding box center [113, 49] width 32 height 32
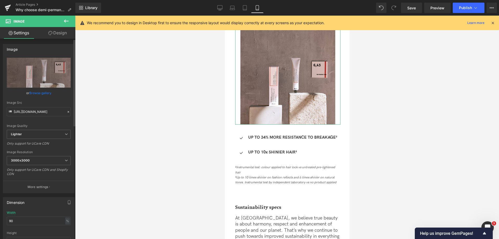
click at [43, 91] on link "Browse gallery" at bounding box center [40, 92] width 22 height 9
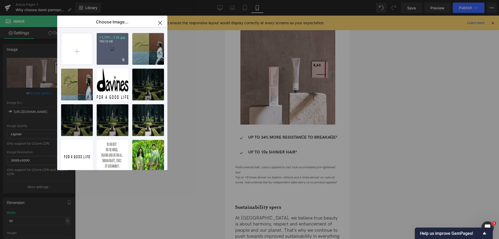
click at [115, 46] on div "1-1_TPT...T 25.jpg 780.10 KB" at bounding box center [113, 49] width 32 height 32
type input "https://ucarecdn.com/701a460f-9a77-48a1-b6f3-d1e3b945cfc3/-/format/auto/-/previ…"
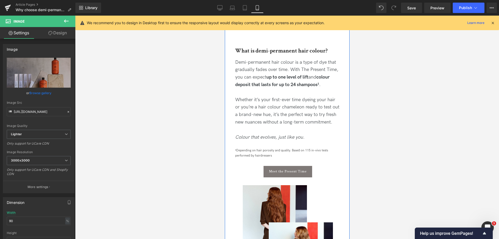
scroll to position [428, 0]
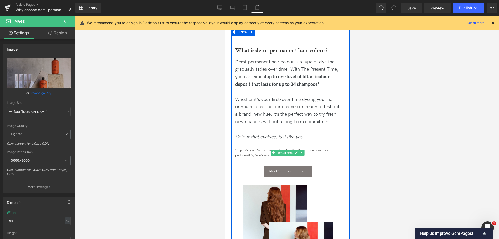
click at [248, 152] on span "¹Depending on hair porosity and quality. Based on 115 in-vivo tests performed b…" at bounding box center [281, 152] width 93 height 9
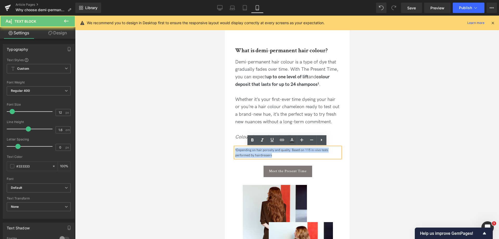
click at [248, 152] on span "¹Depending on hair porosity and quality. Based on 115 in-vivo tests performed b…" at bounding box center [281, 152] width 93 height 9
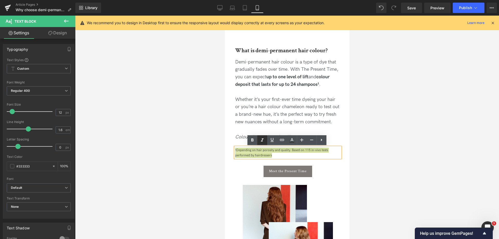
click at [262, 139] on icon at bounding box center [262, 140] width 6 height 6
click at [243, 139] on icon "Colour that evolves, just like you." at bounding box center [269, 136] width 69 height 5
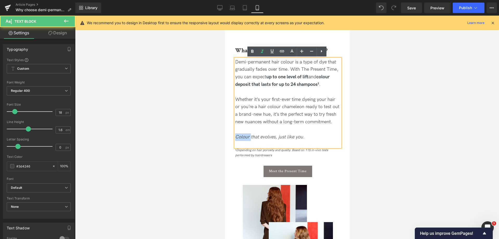
click at [243, 139] on icon "Colour that evolves, just like you." at bounding box center [269, 136] width 69 height 5
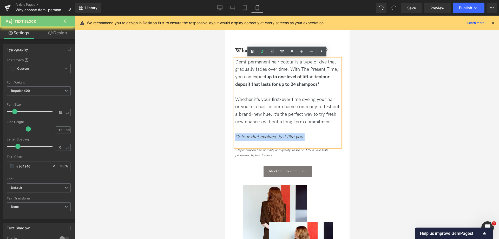
click at [243, 139] on icon "Colour that evolves, just like you." at bounding box center [269, 136] width 69 height 5
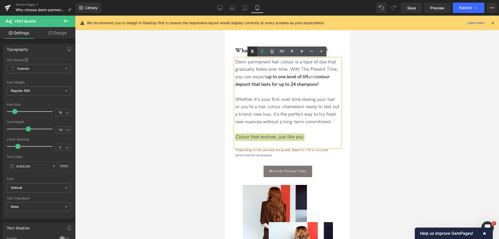
click at [254, 50] on icon at bounding box center [252, 51] width 6 height 6
click at [264, 51] on icon at bounding box center [262, 51] width 6 height 6
click at [261, 137] on strong "Colour that evolves, just like you." at bounding box center [269, 136] width 69 height 5
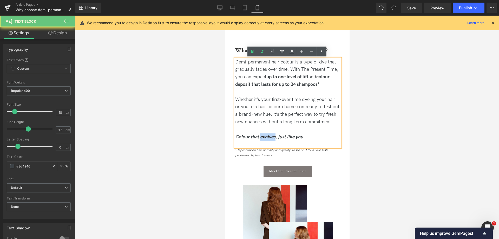
click at [261, 137] on strong "Colour that evolves, just like you." at bounding box center [269, 136] width 69 height 5
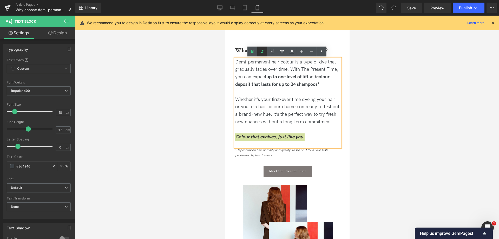
click at [264, 49] on icon at bounding box center [262, 51] width 6 height 6
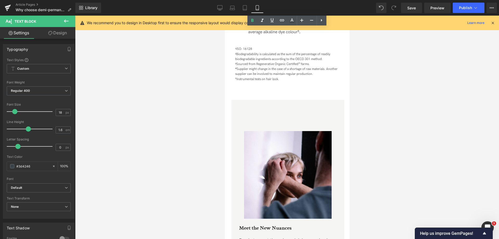
scroll to position [1152, 0]
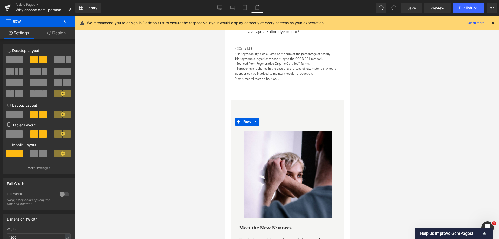
click at [64, 36] on link "Design" at bounding box center [57, 33] width 38 height 12
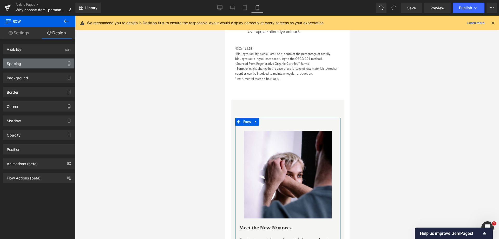
click at [35, 63] on div "Spacing" at bounding box center [38, 64] width 71 height 10
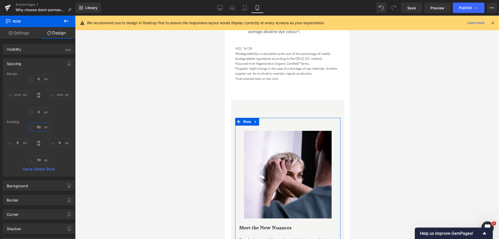
click at [37, 125] on input "50" at bounding box center [39, 127] width 22 height 9
type input "0"
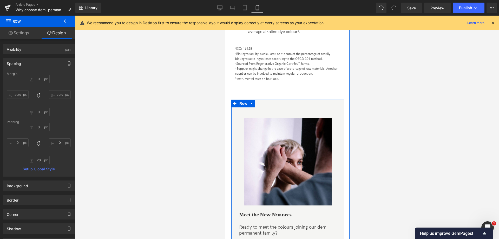
click at [265, 102] on div "Image Meet the New Nuances Heading Ready to meet the colours joining our demi-p…" at bounding box center [287, 240] width 113 height 281
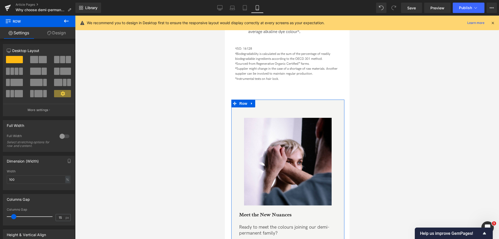
click at [63, 29] on link "Design" at bounding box center [57, 33] width 38 height 12
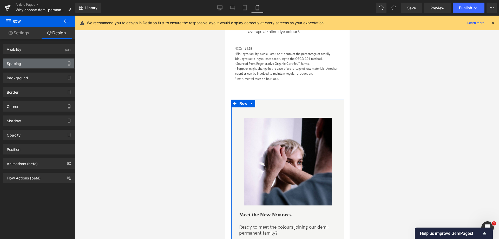
click at [21, 64] on div "Spacing" at bounding box center [38, 64] width 71 height 10
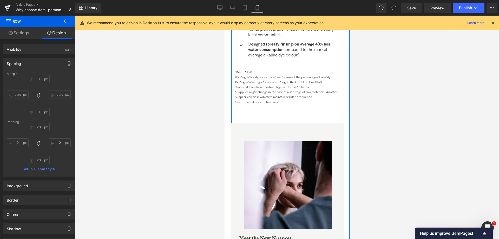
scroll to position [1128, 0]
click at [249, 57] on div "Icon The Present Time colour cream is made with up to 93% natural-origin ingred…" at bounding box center [287, 16] width 105 height 107
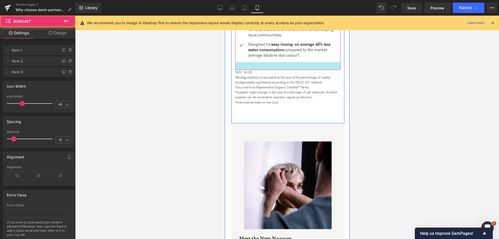
click at [256, 62] on div at bounding box center [287, 66] width 105 height 8
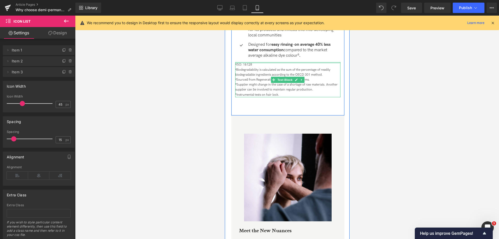
click at [258, 58] on div "Sustainability specs Heading At Davines, we believe true beauty is about harmon…" at bounding box center [287, 2] width 113 height 189
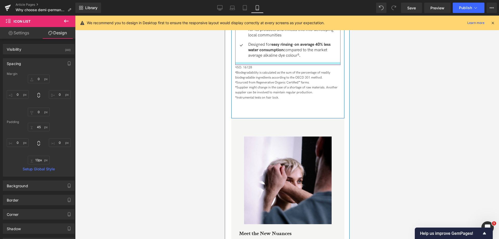
type input "14px"
drag, startPoint x: 256, startPoint y: 56, endPoint x: 257, endPoint y: 59, distance: 3.8
click at [257, 62] on div at bounding box center [287, 63] width 105 height 3
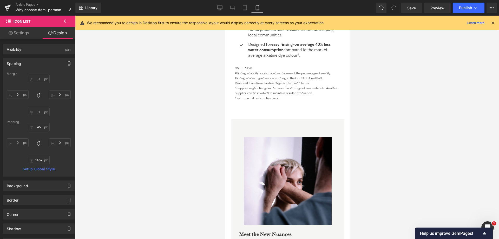
click at [389, 138] on div at bounding box center [287, 127] width 424 height 223
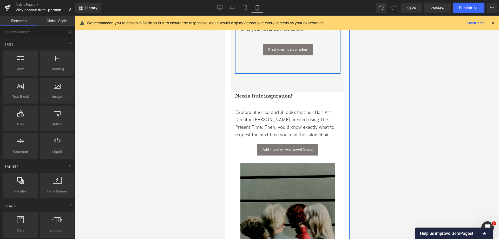
scroll to position [1437, 0]
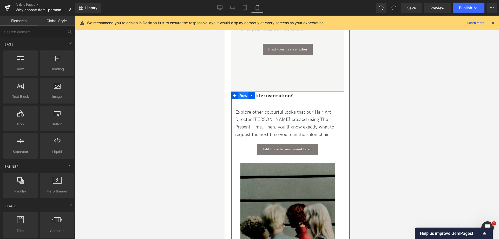
click at [243, 92] on span "Row" at bounding box center [243, 96] width 10 height 8
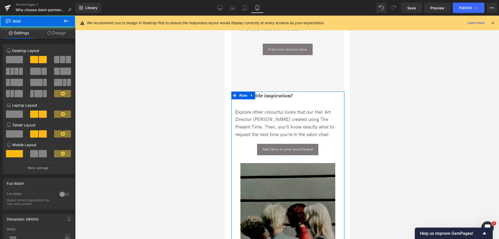
click at [69, 30] on link "Design" at bounding box center [57, 33] width 38 height 12
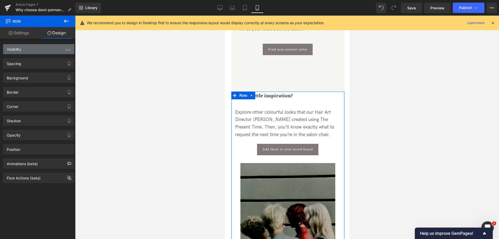
type input "0"
type input "70"
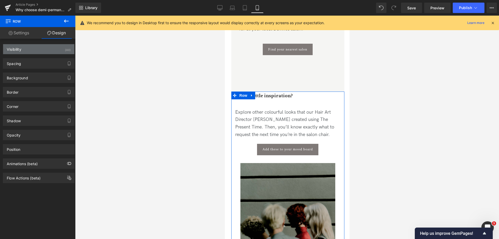
type input "0"
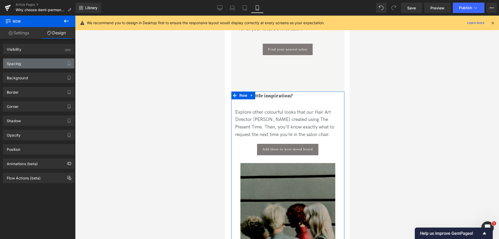
click at [18, 61] on div "Spacing" at bounding box center [14, 62] width 14 height 7
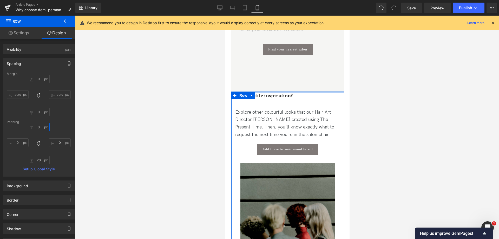
click at [36, 125] on input "0" at bounding box center [39, 127] width 22 height 9
click at [33, 125] on input "0" at bounding box center [39, 127] width 22 height 9
type input "70"
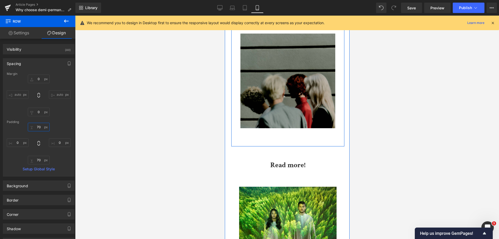
scroll to position [1585, 0]
click at [294, 146] on div "Read more!" at bounding box center [287, 158] width 113 height 25
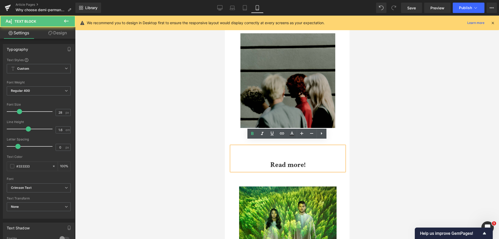
click at [389, 140] on div at bounding box center [287, 127] width 424 height 223
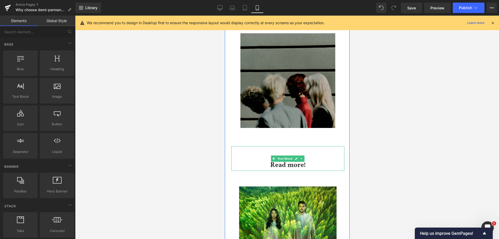
click at [283, 147] on div "Read more!" at bounding box center [287, 158] width 113 height 25
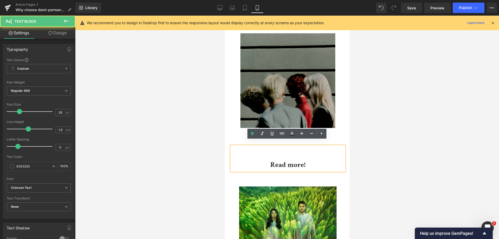
click at [266, 160] on p "Read more!" at bounding box center [287, 165] width 113 height 12
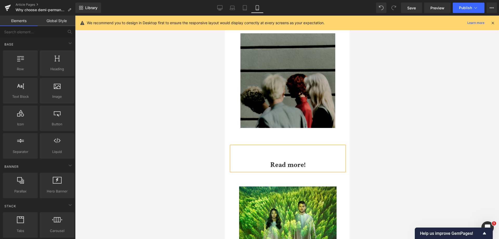
click at [432, 96] on div at bounding box center [287, 127] width 424 height 223
click at [59, 21] on link "Global Style" at bounding box center [57, 21] width 38 height 10
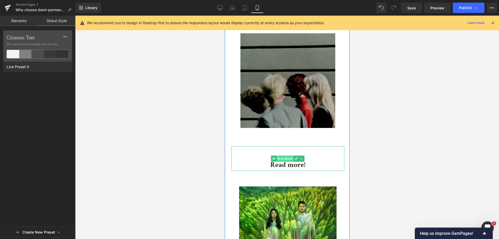
click at [282, 156] on span "Text Block" at bounding box center [284, 159] width 17 height 6
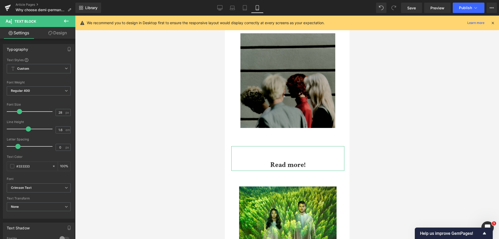
click at [63, 33] on link "Design" at bounding box center [58, 33] width 38 height 12
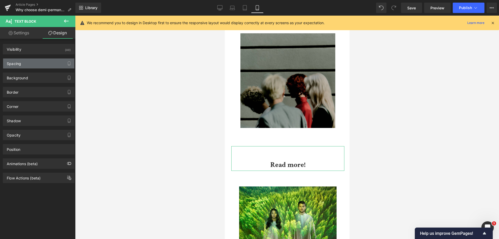
click at [24, 62] on div "Spacing" at bounding box center [38, 64] width 71 height 10
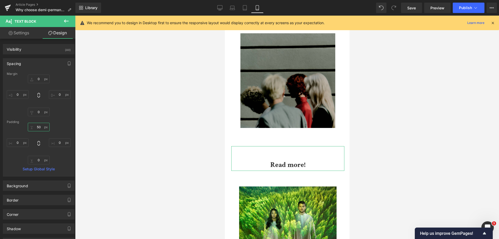
click at [36, 128] on input "50" at bounding box center [39, 127] width 22 height 9
type input "o"
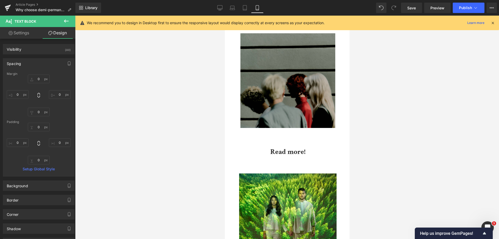
click at [425, 141] on div at bounding box center [287, 127] width 424 height 223
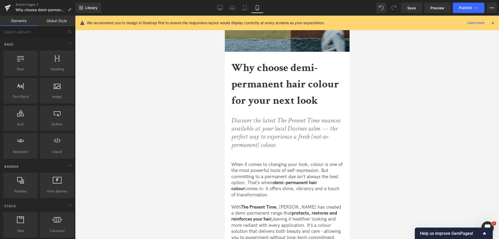
scroll to position [0, 0]
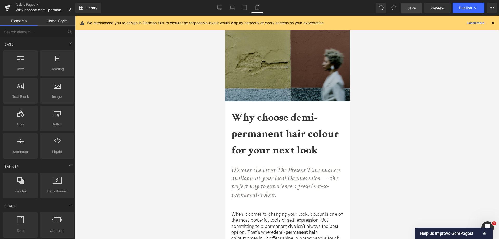
click at [416, 8] on span "Save" at bounding box center [411, 7] width 9 height 5
click at [213, 6] on icon at bounding box center [214, 7] width 5 height 5
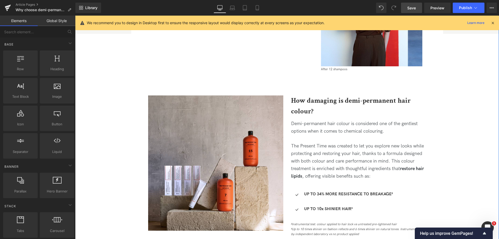
scroll to position [539, 0]
click at [308, 101] on b "How damaging is demi-permanent hair colour?" at bounding box center [351, 106] width 120 height 20
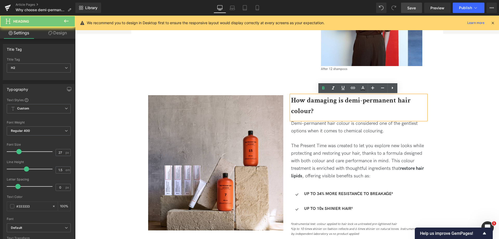
click at [308, 101] on b "How damaging is demi-permanent hair colour?" at bounding box center [351, 106] width 120 height 20
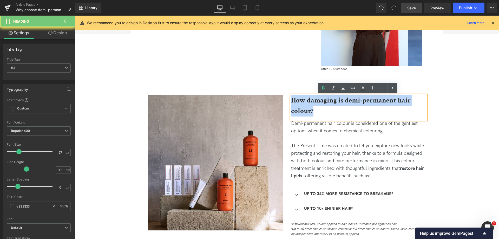
paste div
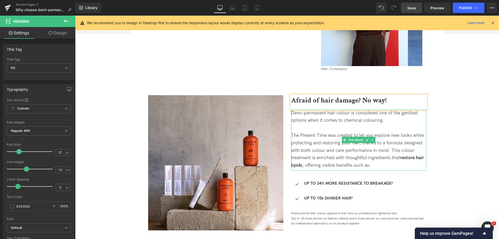
click at [367, 116] on div "Demi-permanent hair colour is considered one of the gentlest options when it co…" at bounding box center [358, 116] width 135 height 15
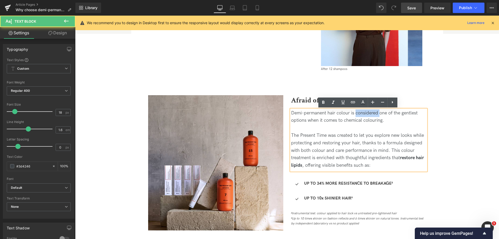
click at [367, 116] on div "Demi-permanent hair colour is considered one of the gentlest options when it co…" at bounding box center [358, 116] width 135 height 15
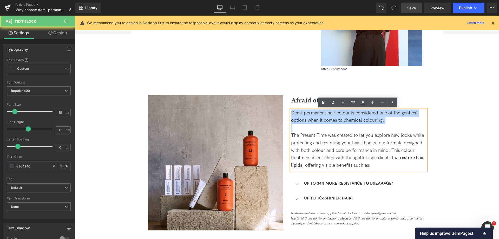
click at [367, 116] on div "Demi-permanent hair colour is considered one of the gentlest options when it co…" at bounding box center [358, 116] width 135 height 15
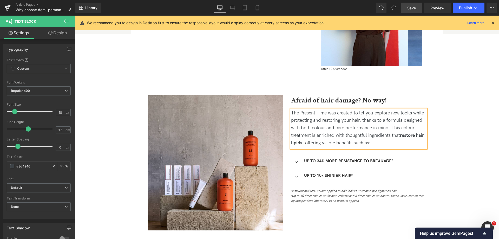
click at [448, 110] on div "Image Image Why choose demi-permanent hair colour for your next look Heading Di…" at bounding box center [287, 197] width 424 height 1441
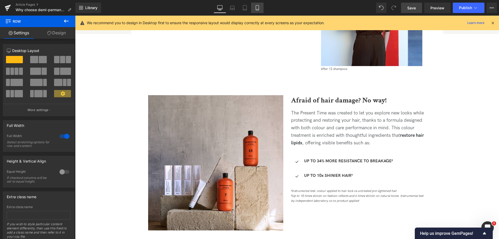
click at [257, 8] on icon at bounding box center [257, 7] width 5 height 5
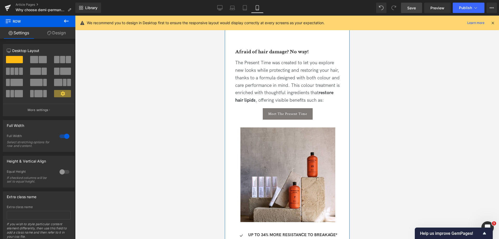
scroll to position [698, 0]
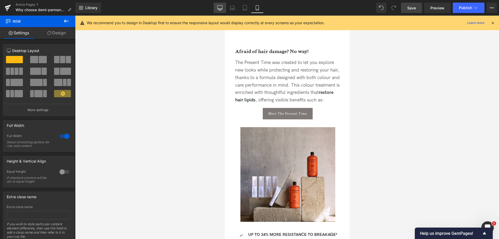
click at [218, 9] on icon at bounding box center [220, 7] width 5 height 4
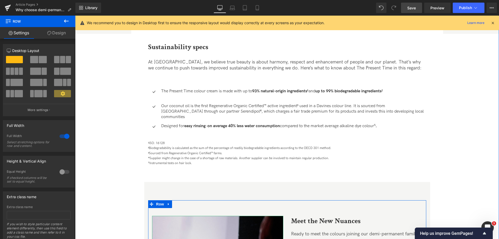
scroll to position [701, 0]
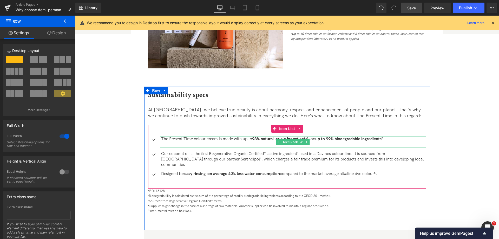
click at [248, 138] on p "The Present Time colour cream is made with up to 93% natural-origin ingredients…" at bounding box center [293, 139] width 265 height 5
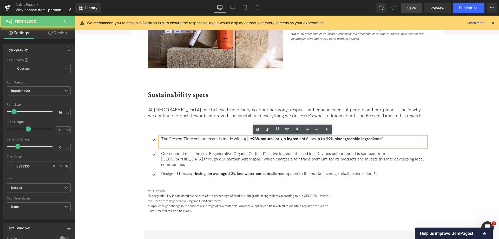
click at [248, 138] on p "The Present Time colour cream is made with up to 93% natural-origin ingredients…" at bounding box center [293, 139] width 265 height 5
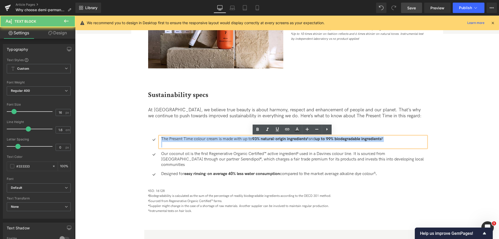
click at [248, 138] on p "The Present Time colour cream is made with up to 93% natural-origin ingredients…" at bounding box center [293, 139] width 265 height 5
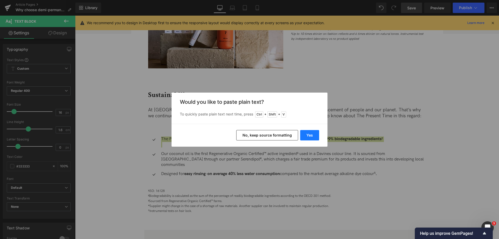
click at [307, 132] on button "Yes" at bounding box center [309, 135] width 19 height 10
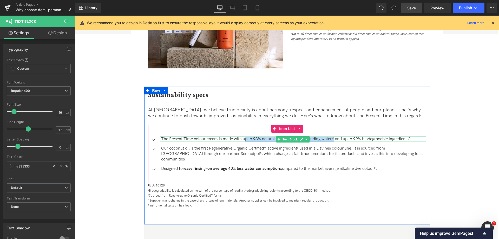
drag, startPoint x: 336, startPoint y: 139, endPoint x: 244, endPoint y: 141, distance: 91.3
click at [244, 141] on div "The Present Time colour cream is made with up to 93% natural-origin content (in…" at bounding box center [293, 139] width 267 height 5
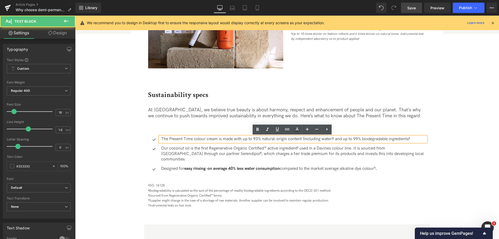
click at [242, 139] on p "The Present Time colour cream is made with up to 93% natural-origin content (in…" at bounding box center [293, 139] width 265 height 5
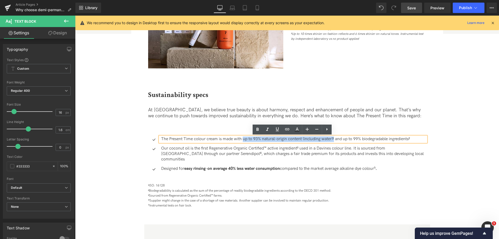
drag, startPoint x: 243, startPoint y: 139, endPoint x: 335, endPoint y: 138, distance: 92.8
click at [335, 138] on p "The Present Time colour cream is made with up to 93% natural-origin content (in…" at bounding box center [293, 139] width 265 height 5
click at [257, 130] on icon at bounding box center [258, 129] width 2 height 3
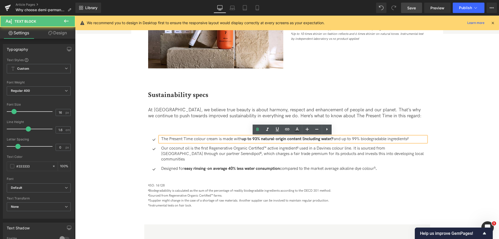
drag, startPoint x: 345, startPoint y: 139, endPoint x: 403, endPoint y: 135, distance: 57.8
click at [403, 137] on div "The Present Time colour cream is made with up to 93% natural-origin content (in…" at bounding box center [293, 139] width 267 height 5
click at [261, 128] on link at bounding box center [258, 130] width 10 height 10
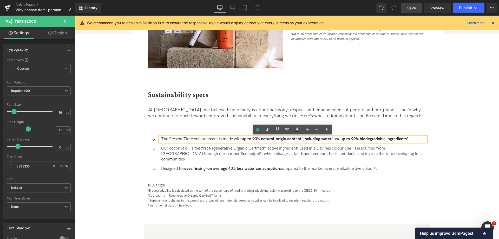
click at [75, 16] on div at bounding box center [75, 16] width 0 height 0
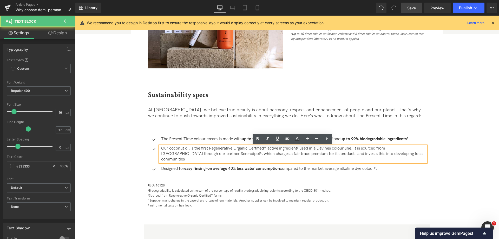
click at [395, 154] on p "Our coconut oil is the first Regenerative Organic Certified™ active ingredient³…" at bounding box center [293, 154] width 265 height 16
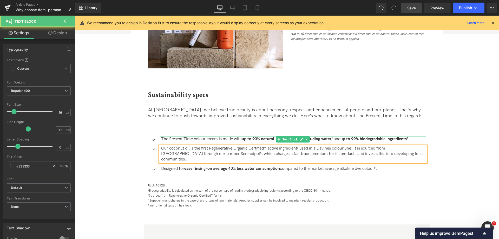
click at [408, 138] on strong "up to 99% biodegradable ingredients²" at bounding box center [375, 139] width 68 height 5
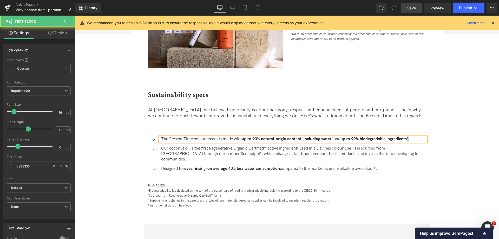
drag, startPoint x: 413, startPoint y: 138, endPoint x: 420, endPoint y: 140, distance: 7.7
click at [420, 140] on p "The Present Time colour cream is made with up to 93% natural-origin content (in…" at bounding box center [293, 139] width 265 height 5
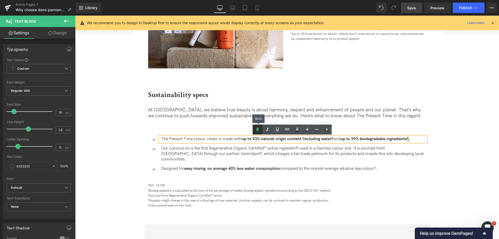
click at [255, 127] on icon at bounding box center [258, 129] width 6 height 6
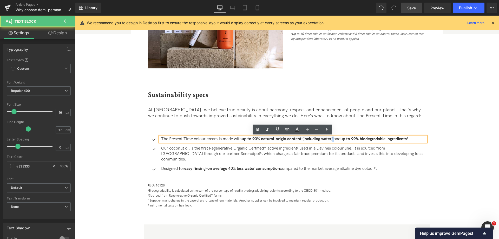
click at [335, 138] on p "The Present Time colour cream is made with up to 93% natural-origin content (in…" at bounding box center [293, 139] width 265 height 5
click at [257, 129] on icon at bounding box center [258, 129] width 2 height 3
click at [219, 116] on p "At Davines, we believe true beauty is about harmony, respect and enhancement of…" at bounding box center [287, 113] width 278 height 12
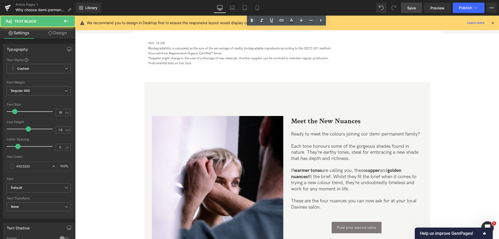
scroll to position [843, 0]
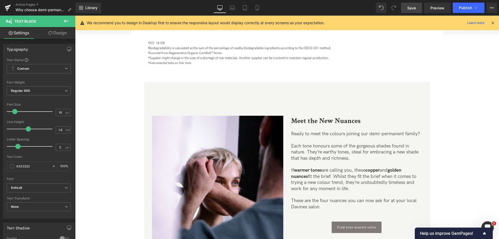
click at [410, 12] on link "Save" at bounding box center [411, 8] width 21 height 10
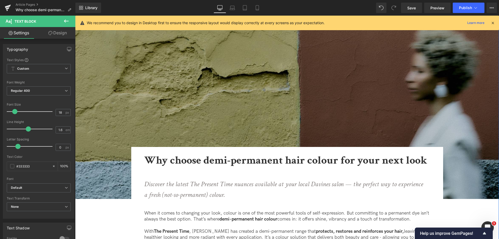
scroll to position [29, 0]
click at [409, 12] on link "Save" at bounding box center [411, 8] width 21 height 10
click at [417, 5] on link "Save" at bounding box center [411, 8] width 21 height 10
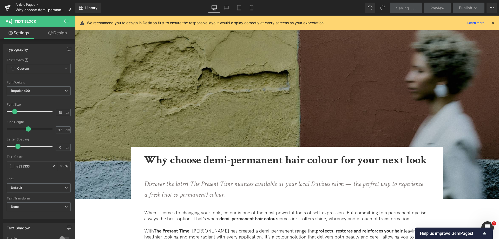
click at [28, 4] on link "Article Pages" at bounding box center [46, 5] width 60 height 4
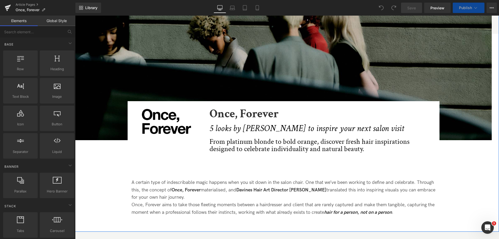
scroll to position [84, 0]
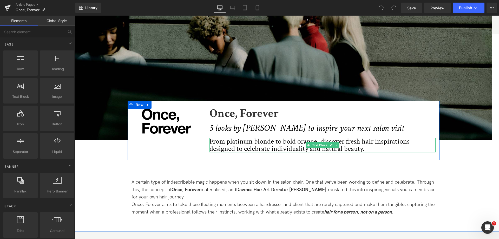
click at [256, 146] on p "From platinum blonde to bold orange, discover fresh hair inspirations designed …" at bounding box center [323, 145] width 226 height 15
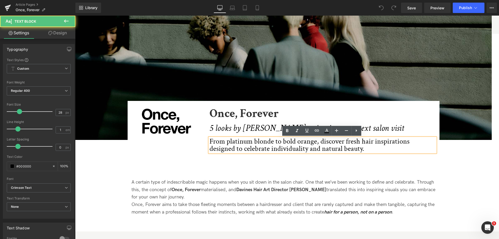
click at [256, 146] on p "From platinum blonde to bold orange, discover fresh hair inspirations designed …" at bounding box center [323, 145] width 226 height 15
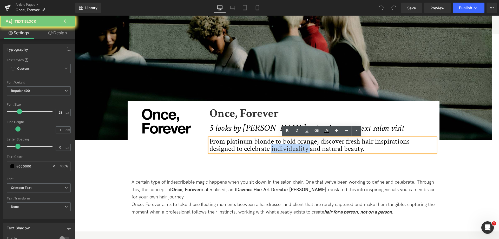
click at [256, 146] on p "From platinum blonde to bold orange, discover fresh hair inspirations designed …" at bounding box center [323, 145] width 226 height 15
copy p "From platinum blonde to bold orange, discover fresh hair inspirations designed …"
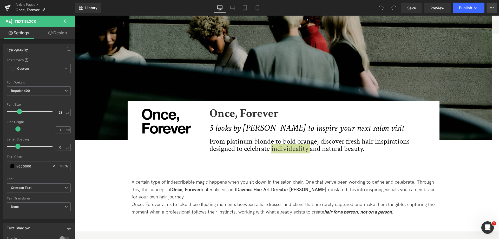
click at [492, 10] on button "View Live Page View with current Template Save Template to Library Schedule Pub…" at bounding box center [492, 8] width 10 height 10
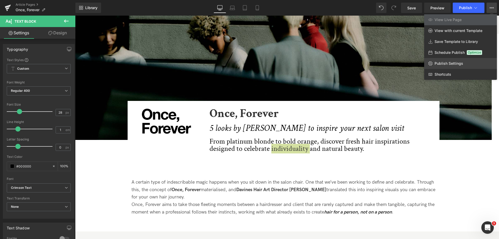
click at [455, 63] on span "Publish Settings" at bounding box center [449, 63] width 29 height 5
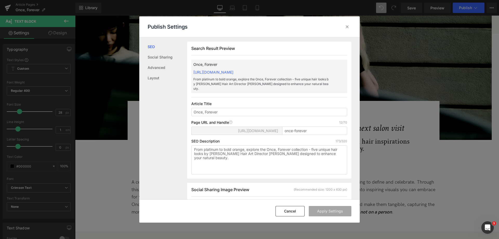
scroll to position [5, 0]
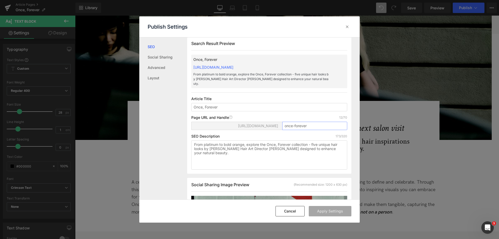
click at [315, 122] on input "once-forever" at bounding box center [314, 126] width 65 height 8
click at [315, 122] on input "once-forever-colelction" at bounding box center [314, 126] width 65 height 8
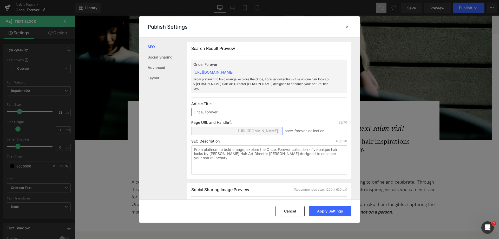
type input "once-forever-collection"
click at [245, 109] on input "Once, Forever" at bounding box center [269, 112] width 156 height 8
click at [227, 108] on input "Once, Forever Collection" at bounding box center [269, 112] width 156 height 8
type input "Once, Forever Collection"
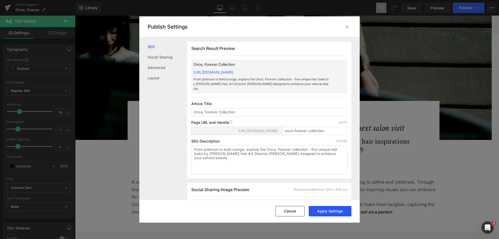
click at [335, 213] on button "Apply Settings" at bounding box center [330, 211] width 43 height 10
click at [348, 28] on icon at bounding box center [347, 26] width 5 height 5
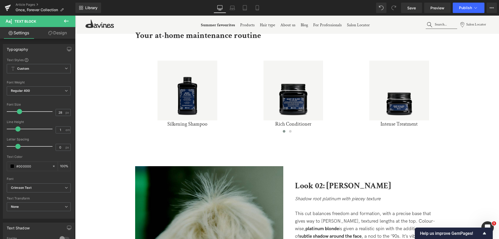
scroll to position [807, 0]
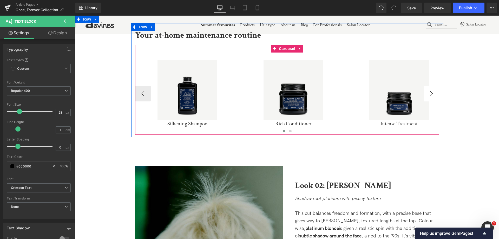
click at [432, 94] on button "›" at bounding box center [432, 94] width 16 height 16
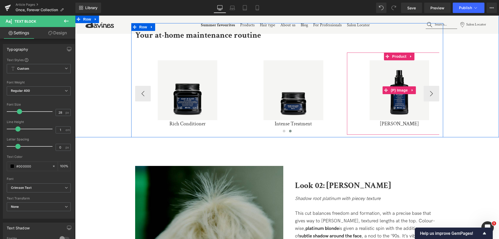
click at [431, 94] on div "Sale Off" at bounding box center [400, 90] width 100 height 60
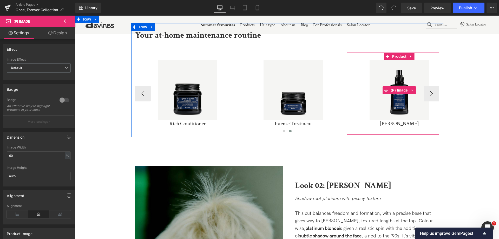
click at [429, 92] on div "Sale Off" at bounding box center [400, 90] width 100 height 60
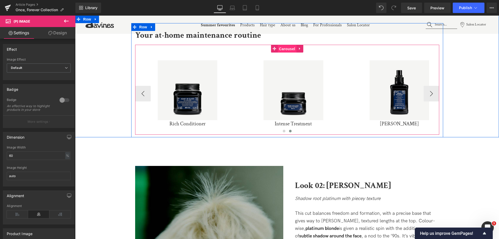
click at [283, 52] on span "Carousel" at bounding box center [287, 49] width 19 height 8
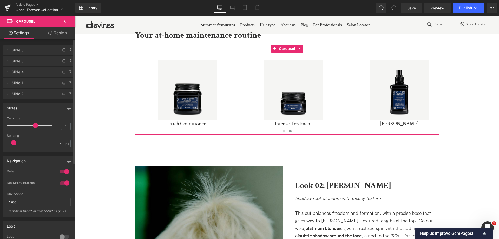
click at [35, 94] on span "Slide 2" at bounding box center [34, 94] width 44 height 10
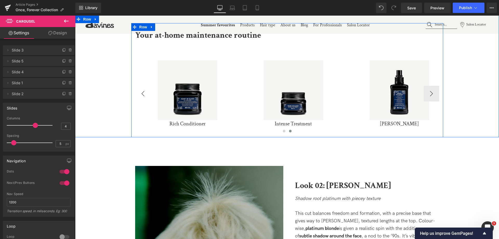
click at [142, 92] on button "‹" at bounding box center [143, 94] width 16 height 16
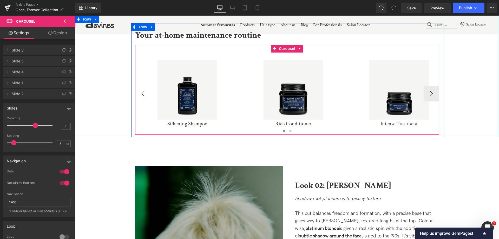
click at [142, 92] on div "Sale Off (P) Image Silkening Shampoo (P) Title Product" at bounding box center [187, 94] width 105 height 82
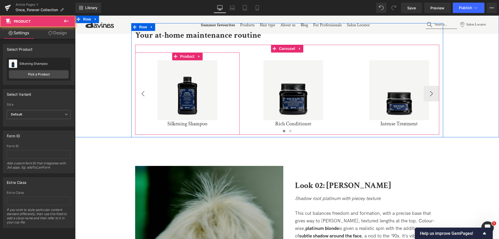
click at [174, 92] on ul "(P) Image" at bounding box center [187, 90] width 27 height 6
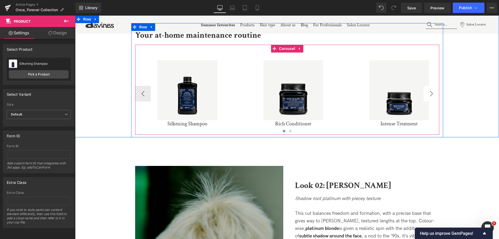
click at [428, 96] on button "›" at bounding box center [432, 94] width 16 height 16
click at [428, 96] on div "Sale Off (P) Image Silkening Shampoo (P) Title Product Sale Off" at bounding box center [400, 94] width 530 height 82
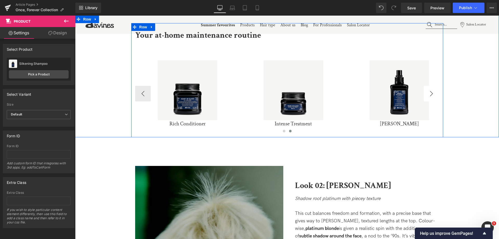
click at [428, 96] on div "Sale Off" at bounding box center [400, 90] width 100 height 60
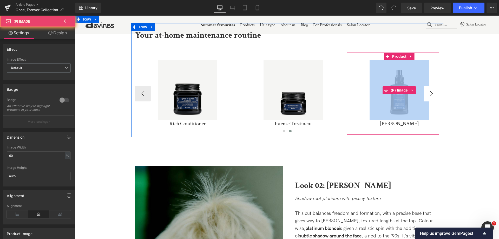
click at [428, 96] on img at bounding box center [400, 90] width 60 height 60
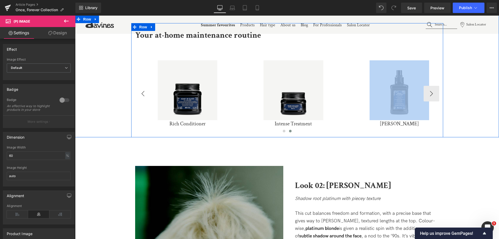
click at [145, 94] on button "‹" at bounding box center [143, 94] width 16 height 16
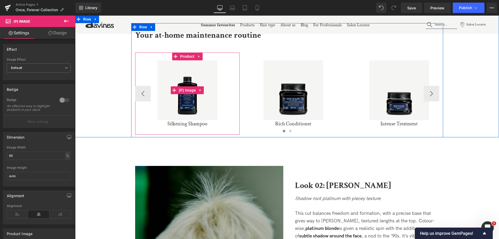
click at [145, 94] on div "Sale Off" at bounding box center [188, 90] width 100 height 60
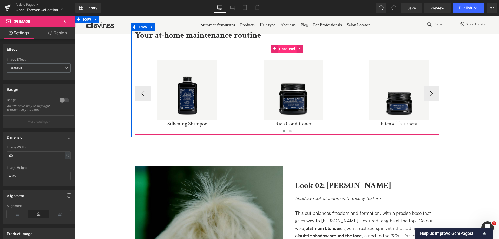
click at [283, 45] on link "Carousel" at bounding box center [283, 49] width 25 height 8
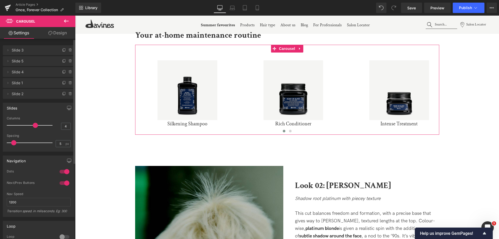
click at [44, 96] on span "Slide 2" at bounding box center [34, 94] width 44 height 10
click at [5, 92] on span at bounding box center [8, 94] width 6 height 6
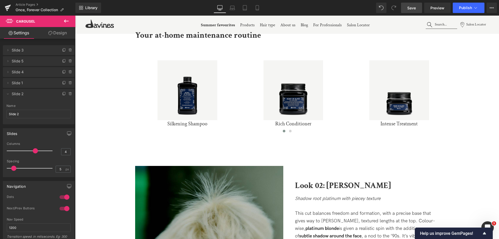
click at [416, 9] on span "Save" at bounding box center [411, 7] width 9 height 5
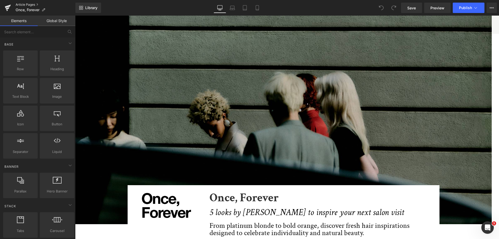
click at [22, 5] on link "Article Pages" at bounding box center [46, 5] width 60 height 4
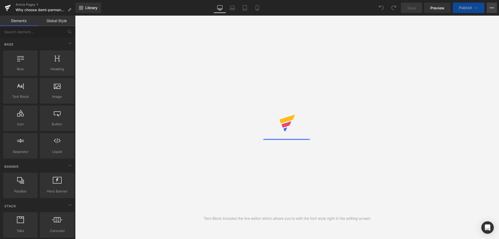
click at [490, 11] on button "View Live Page View with current Template Save Template to Library Schedule Pub…" at bounding box center [492, 8] width 10 height 10
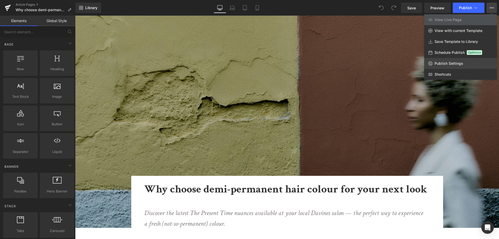
click at [469, 62] on link "Publish Settings" at bounding box center [460, 63] width 73 height 11
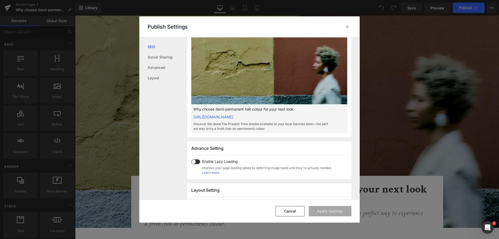
scroll to position [178, 0]
click at [350, 30] on div at bounding box center [347, 27] width 8 height 8
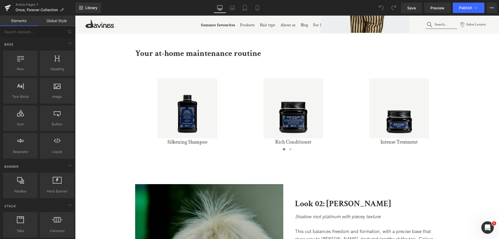
scroll to position [790, 0]
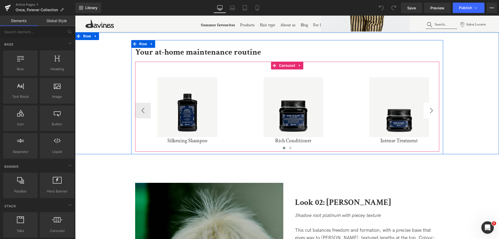
click at [432, 114] on button "›" at bounding box center [432, 111] width 16 height 16
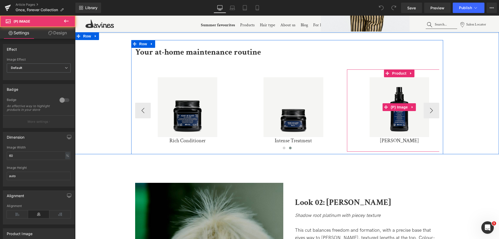
click at [432, 114] on div "Sale Off" at bounding box center [400, 107] width 100 height 60
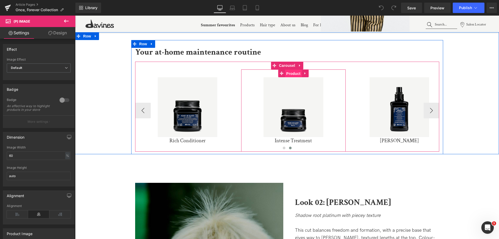
click at [291, 72] on span "Product" at bounding box center [293, 74] width 17 height 8
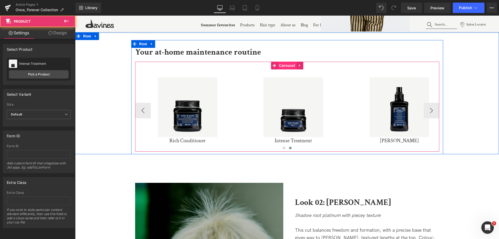
click at [282, 63] on span "Carousel" at bounding box center [287, 66] width 19 height 8
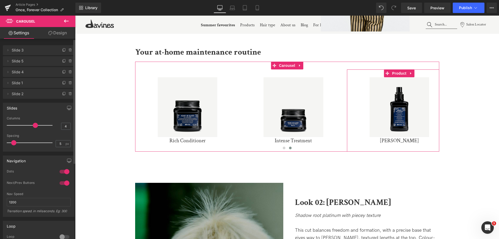
click at [20, 83] on span "Slide 1" at bounding box center [34, 83] width 44 height 10
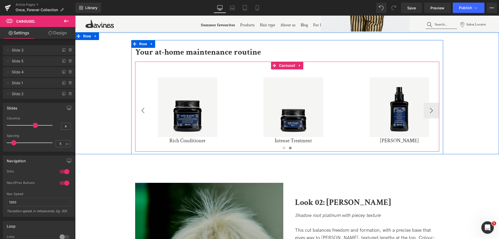
click at [141, 110] on button "‹" at bounding box center [143, 111] width 16 height 16
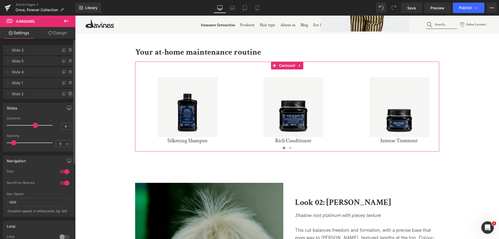
click at [68, 94] on icon at bounding box center [70, 94] width 4 height 4
click at [61, 94] on button "Delete" at bounding box center [65, 94] width 16 height 7
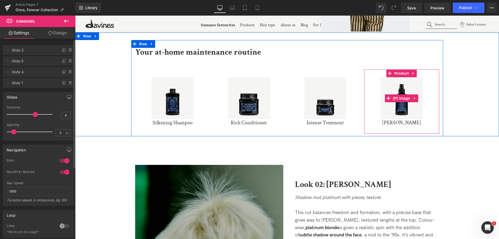
click at [390, 95] on span at bounding box center [388, 98] width 7 height 8
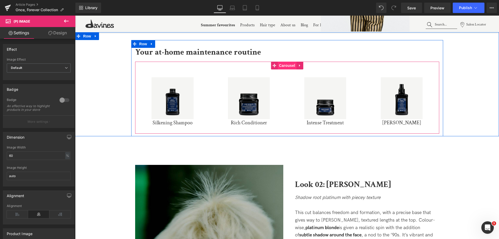
click at [283, 68] on span "Carousel" at bounding box center [287, 66] width 19 height 8
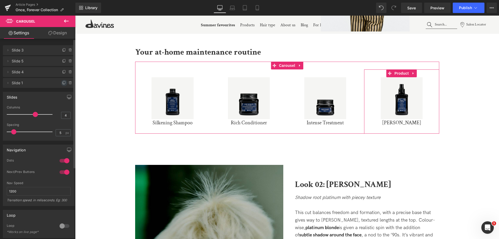
click at [63, 84] on icon at bounding box center [64, 83] width 2 height 2
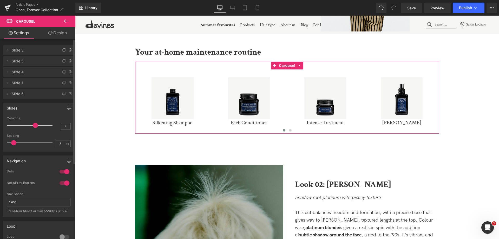
click at [24, 90] on span "Slide 5" at bounding box center [34, 94] width 44 height 10
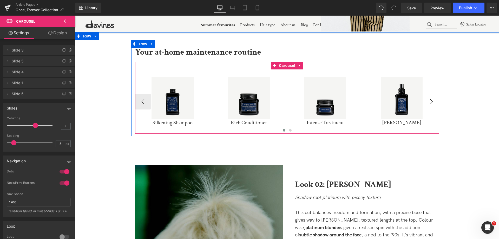
click at [432, 105] on button "›" at bounding box center [432, 102] width 16 height 16
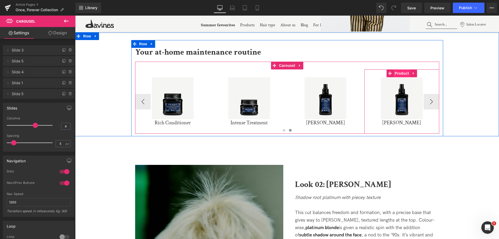
click at [397, 74] on span "Product" at bounding box center [401, 73] width 17 height 8
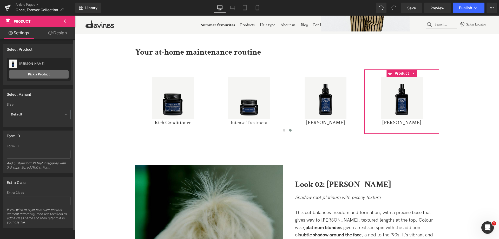
click at [54, 76] on link "Pick a Product" at bounding box center [39, 74] width 60 height 8
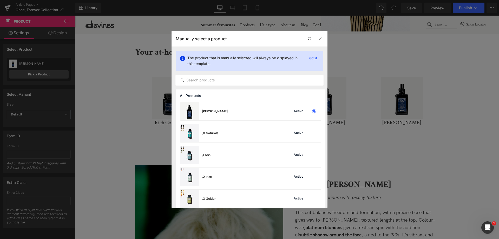
click at [195, 80] on input "text" at bounding box center [249, 80] width 147 height 6
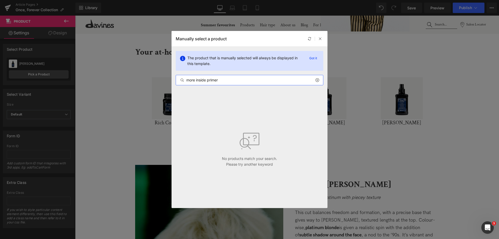
drag, startPoint x: 209, startPoint y: 81, endPoint x: 147, endPoint y: 83, distance: 61.1
click at [147, 83] on div "Manually select a product The product that is manually selected will always be …" at bounding box center [249, 119] width 499 height 239
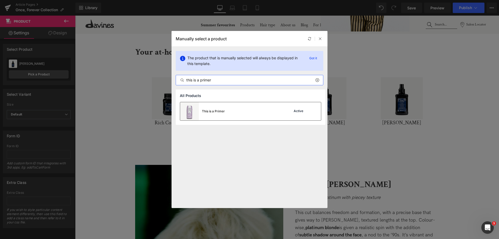
type input "this is a primer"
click at [242, 108] on div "This is a Primer Active" at bounding box center [250, 111] width 141 height 18
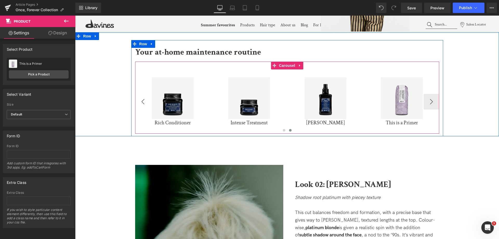
click at [144, 102] on button "‹" at bounding box center [143, 102] width 16 height 16
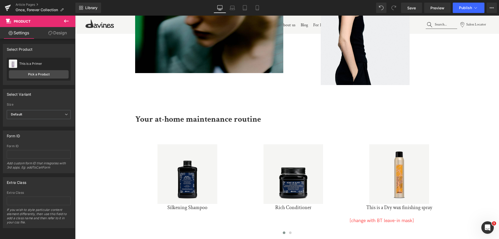
scroll to position [1081, 0]
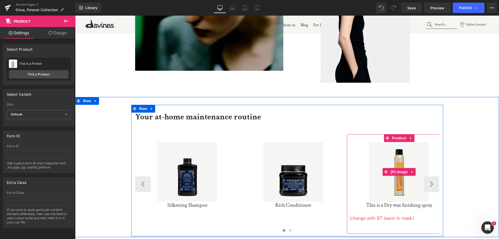
click at [400, 153] on img at bounding box center [400, 172] width 60 height 60
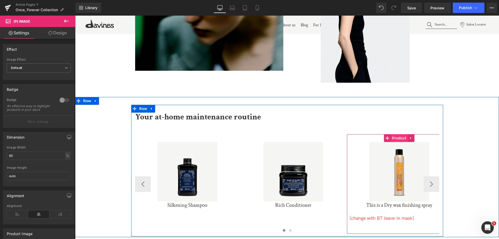
click at [395, 139] on span "Product" at bounding box center [399, 138] width 17 height 8
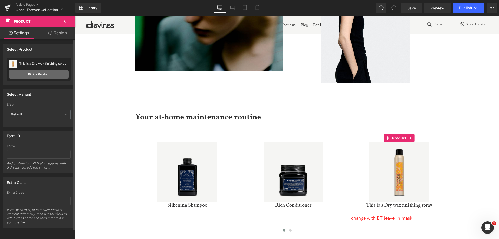
click at [49, 70] on link "Pick a Product" at bounding box center [39, 74] width 60 height 8
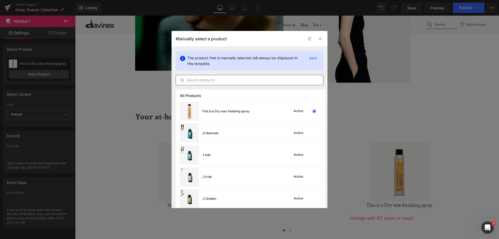
click at [214, 77] on input "text" at bounding box center [249, 80] width 147 height 6
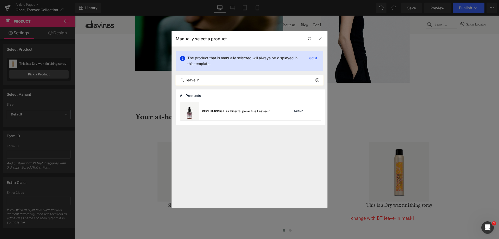
click at [214, 77] on input "leave in" at bounding box center [249, 80] width 147 height 6
click at [214, 77] on input "beautiful" at bounding box center [249, 80] width 147 height 6
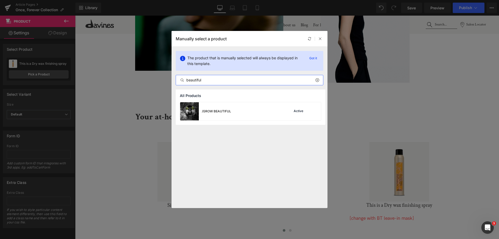
click at [214, 77] on input "beautiful" at bounding box center [249, 80] width 147 height 6
type input "beautiful"
click at [320, 42] on div "Manually select a product" at bounding box center [250, 39] width 156 height 16
click at [320, 41] on div at bounding box center [320, 39] width 6 height 6
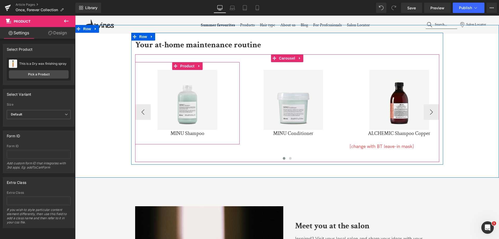
scroll to position [2339, 0]
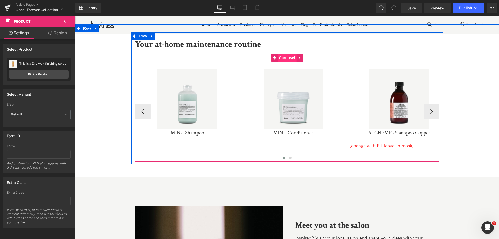
click at [286, 59] on span "Carousel" at bounding box center [287, 58] width 19 height 8
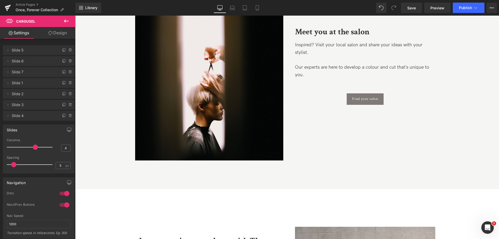
scroll to position [2533, 0]
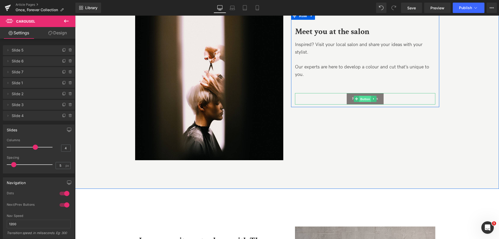
click at [363, 100] on span "Button" at bounding box center [365, 99] width 12 height 6
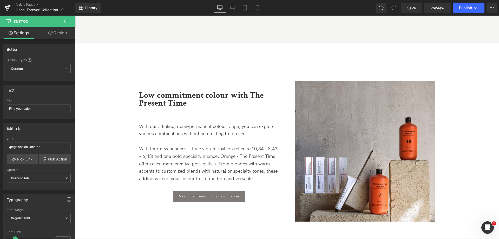
scroll to position [2678, 0]
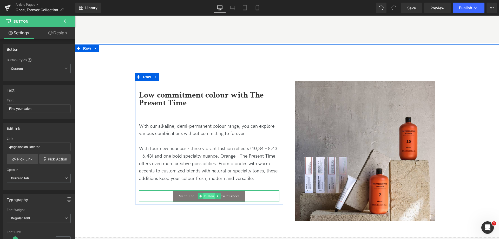
click at [208, 198] on span "Button" at bounding box center [209, 196] width 12 height 6
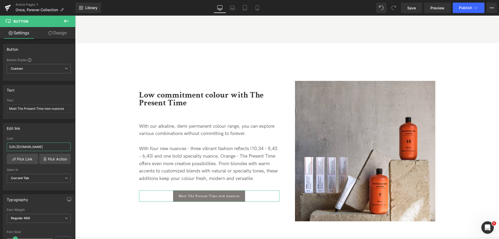
scroll to position [0, 78]
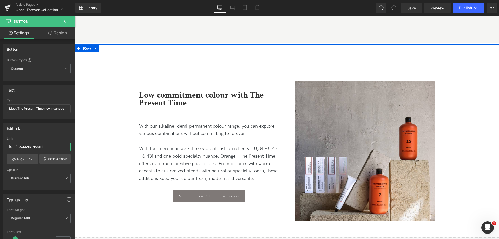
drag, startPoint x: 127, startPoint y: 163, endPoint x: 109, endPoint y: 150, distance: 21.6
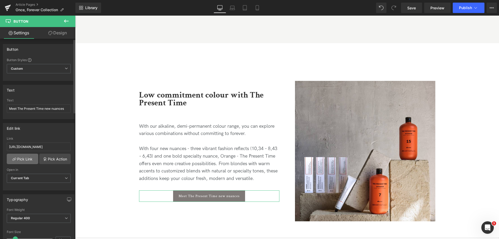
click at [33, 156] on link "Pick Link" at bounding box center [22, 159] width 31 height 10
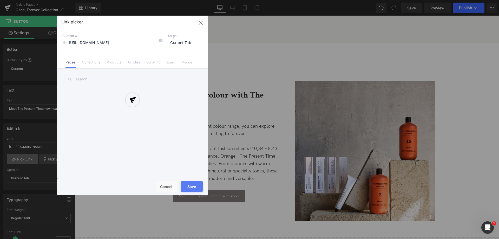
scroll to position [0, 67]
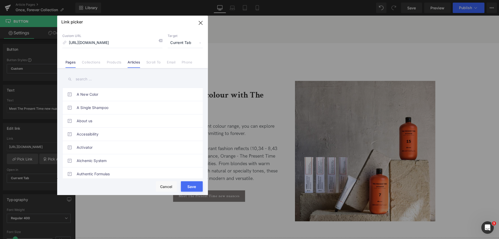
click at [140, 63] on link "Articles" at bounding box center [134, 64] width 12 height 8
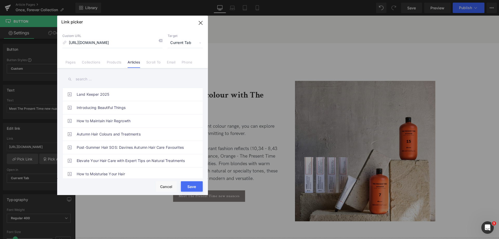
click at [115, 77] on input "text" at bounding box center [132, 79] width 140 height 12
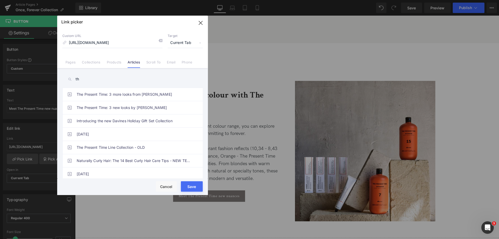
type input "t"
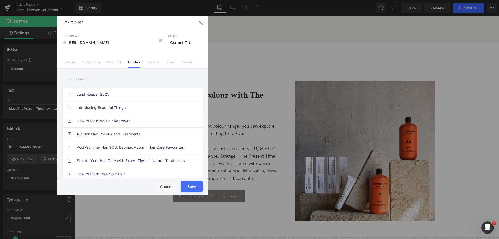
click at [101, 81] on input "text" at bounding box center [132, 79] width 140 height 12
drag, startPoint x: 135, startPoint y: 42, endPoint x: 207, endPoint y: 53, distance: 73.4
click at [207, 53] on div "Custom URL https://world.davines.com/blogs/blog/top-7-davines-products-for-blon…" at bounding box center [132, 49] width 151 height 40
paste input "why-choose-demi-permanent-hair-colou"
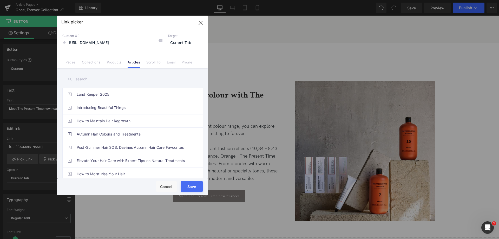
type input "https://world.davines.com/blogs/blog/why-choose-demi-permanent-hair-colour"
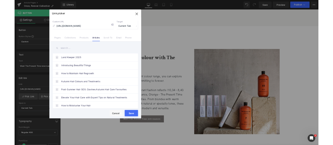
scroll to position [0, 0]
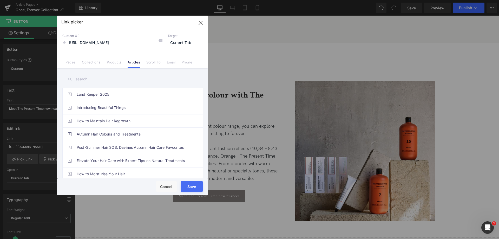
click at [194, 188] on button "Save" at bounding box center [192, 186] width 22 height 10
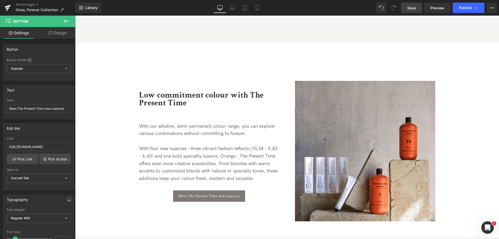
click at [409, 9] on span "Save" at bounding box center [411, 7] width 9 height 5
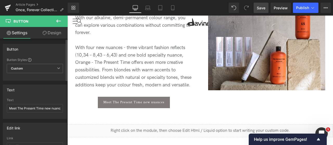
scroll to position [2637, 0]
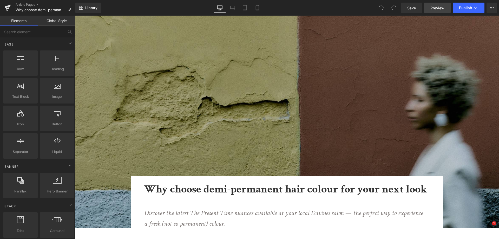
click at [442, 11] on link "Preview" at bounding box center [437, 8] width 27 height 10
